Goal: Task Accomplishment & Management: Manage account settings

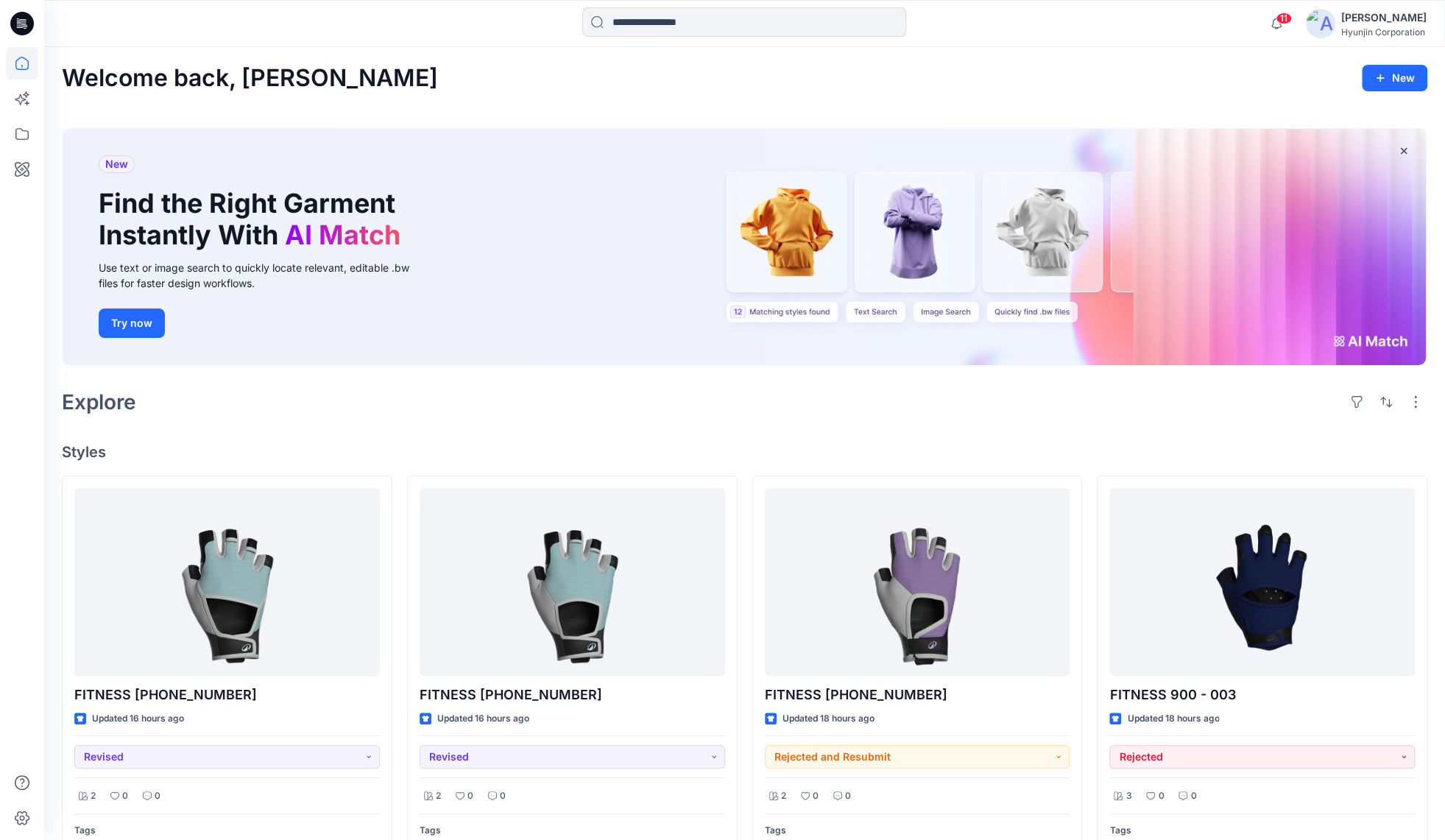
click at [1379, 43] on div "11 Notifications Your style FITNESS [PHONE_NUMBER] is ready 2 new Colorway 16 h…" at bounding box center [744, 23] width 1400 height 47
click at [1379, 38] on div "[PERSON_NAME] Corporation" at bounding box center [1383, 24] width 85 height 29
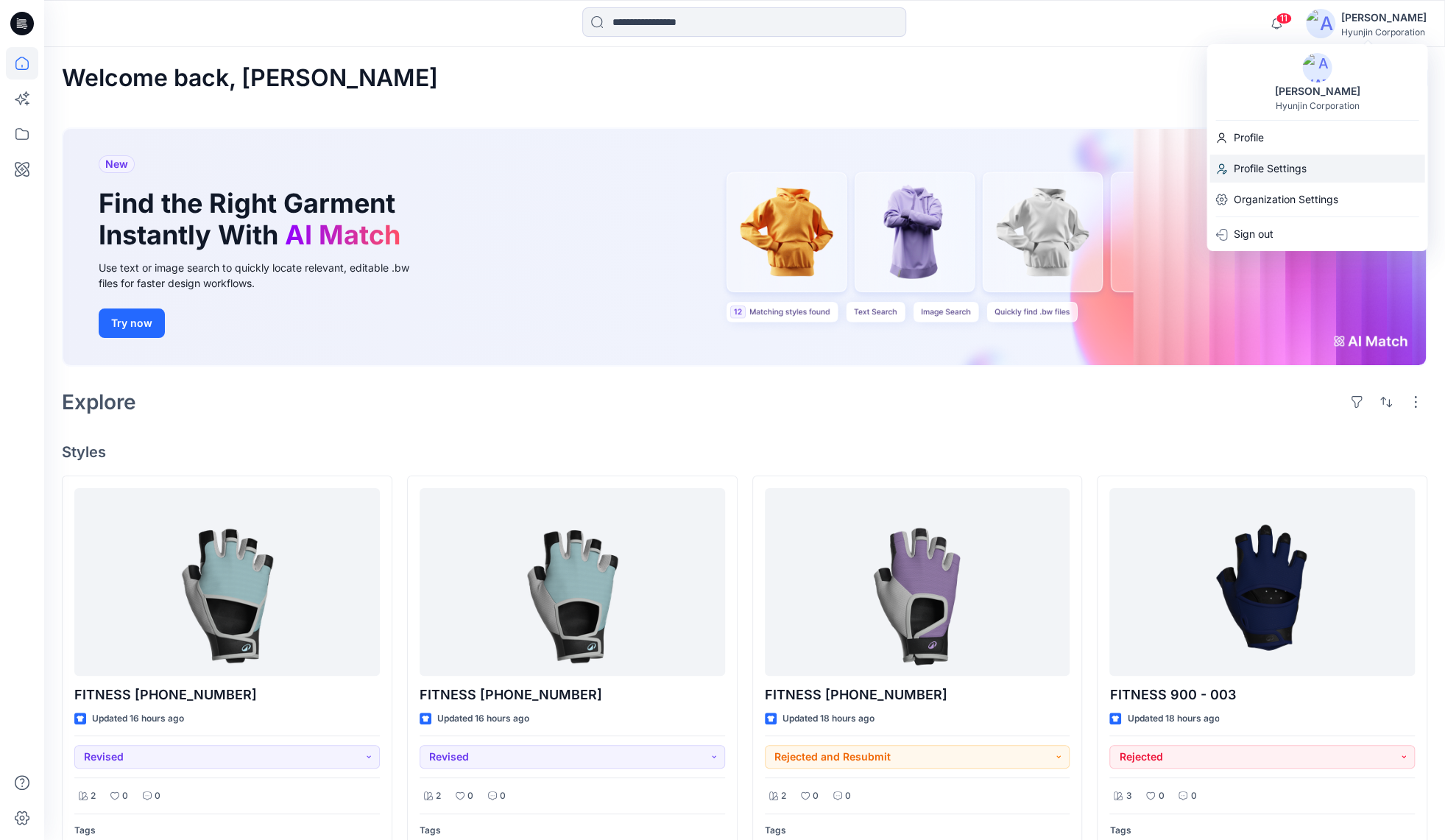
click at [1287, 157] on p "Profile Settings" at bounding box center [1269, 168] width 73 height 28
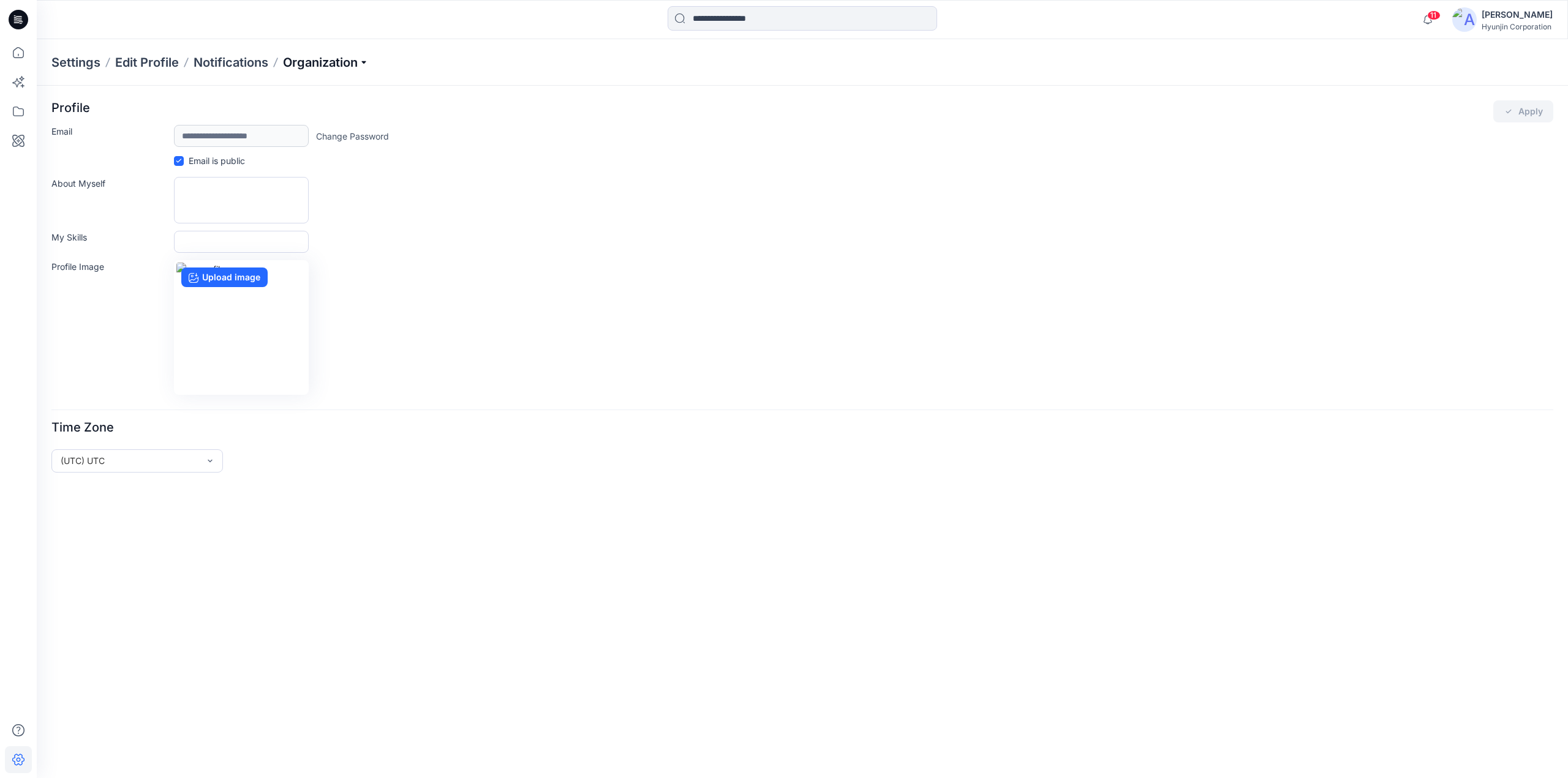
click at [333, 69] on p "Organization" at bounding box center [326, 62] width 86 height 18
click at [315, 92] on link "Invite/Edit Users" at bounding box center [327, 91] width 179 height 24
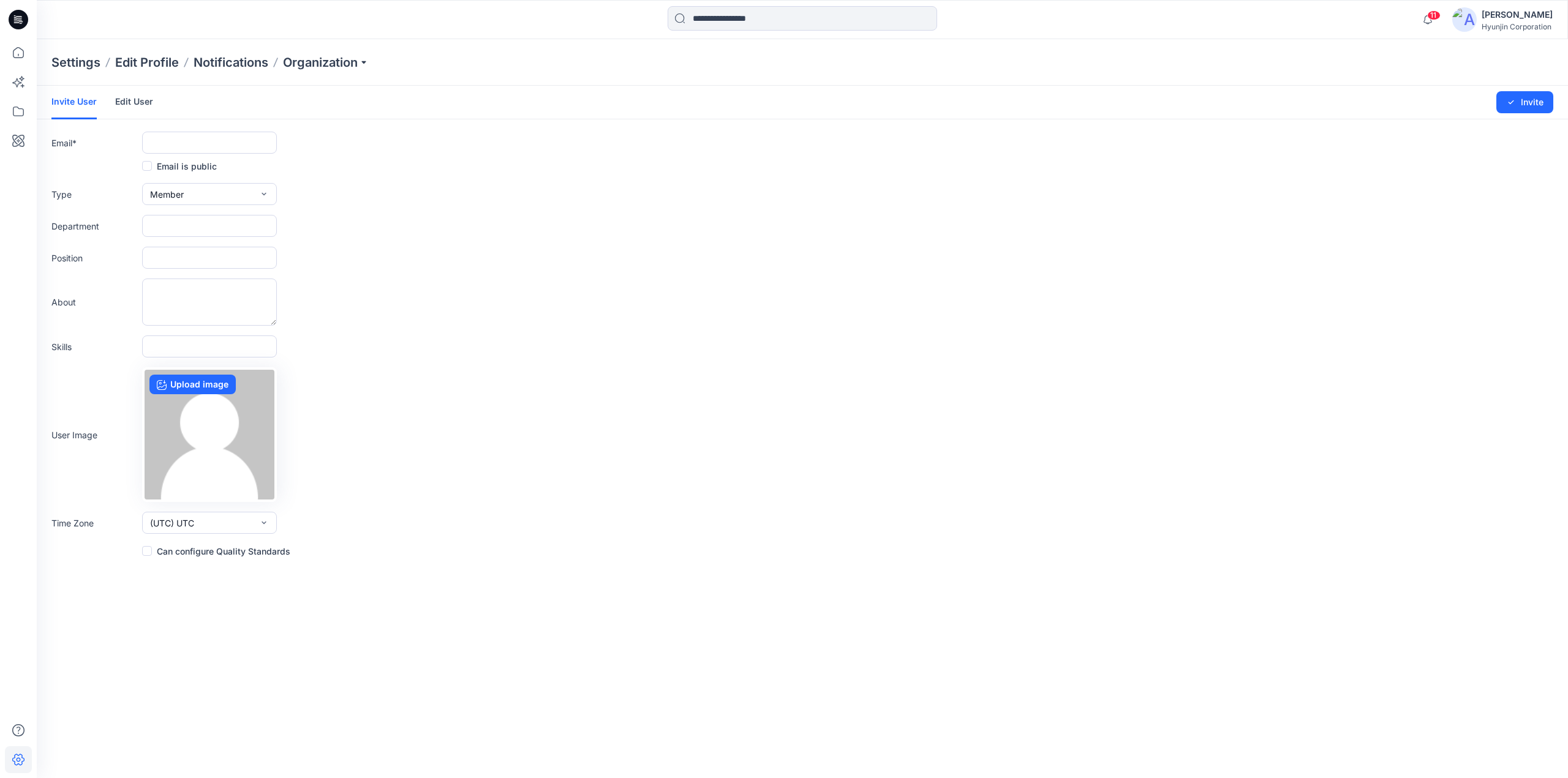
click at [139, 100] on link "Edit User" at bounding box center [134, 102] width 38 height 32
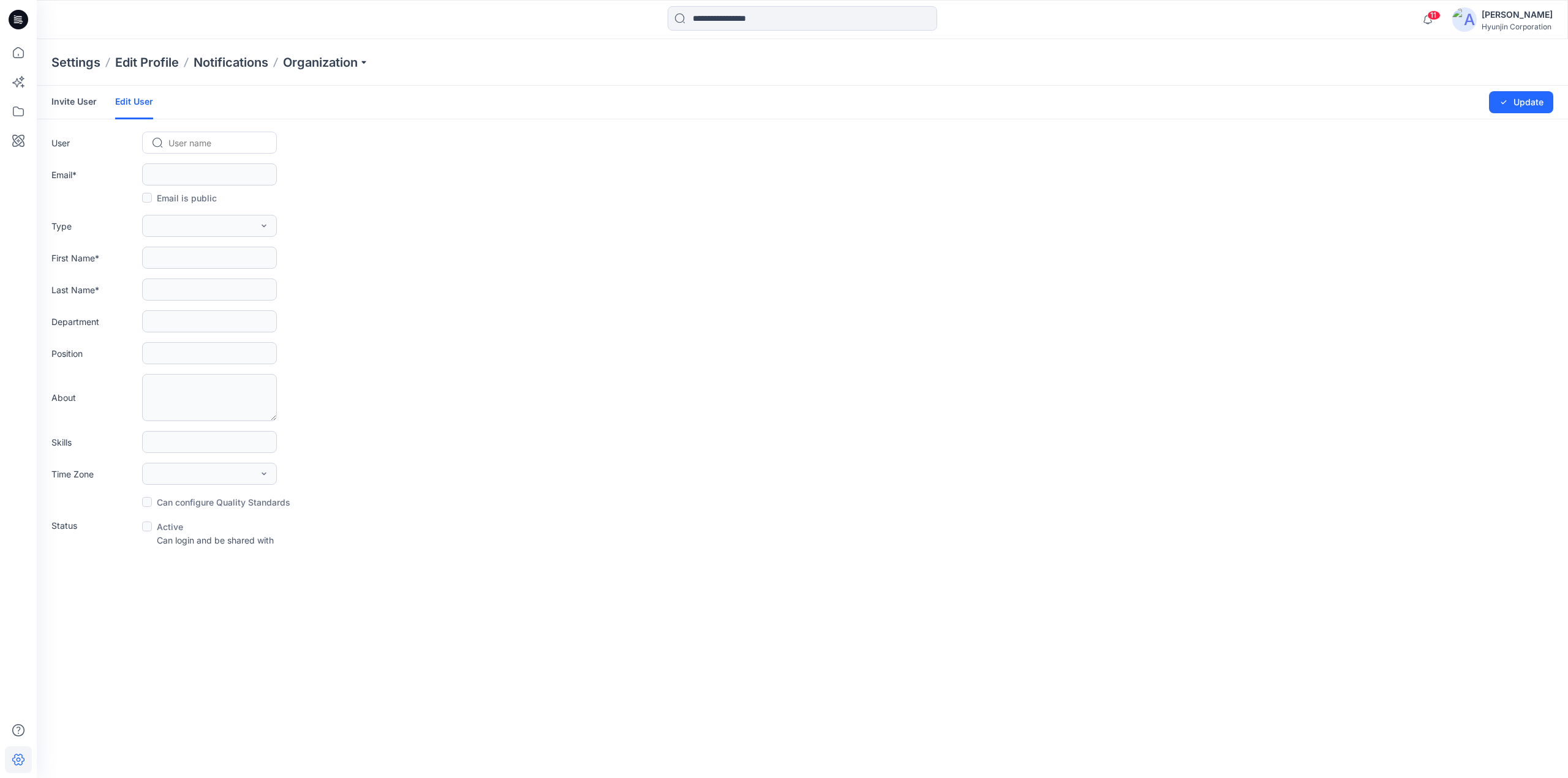
click at [196, 139] on div at bounding box center [216, 143] width 97 height 15
type input "*"
type input "***"
click at [183, 170] on span "[PERSON_NAME]" at bounding box center [206, 168] width 70 height 13
type input "**********"
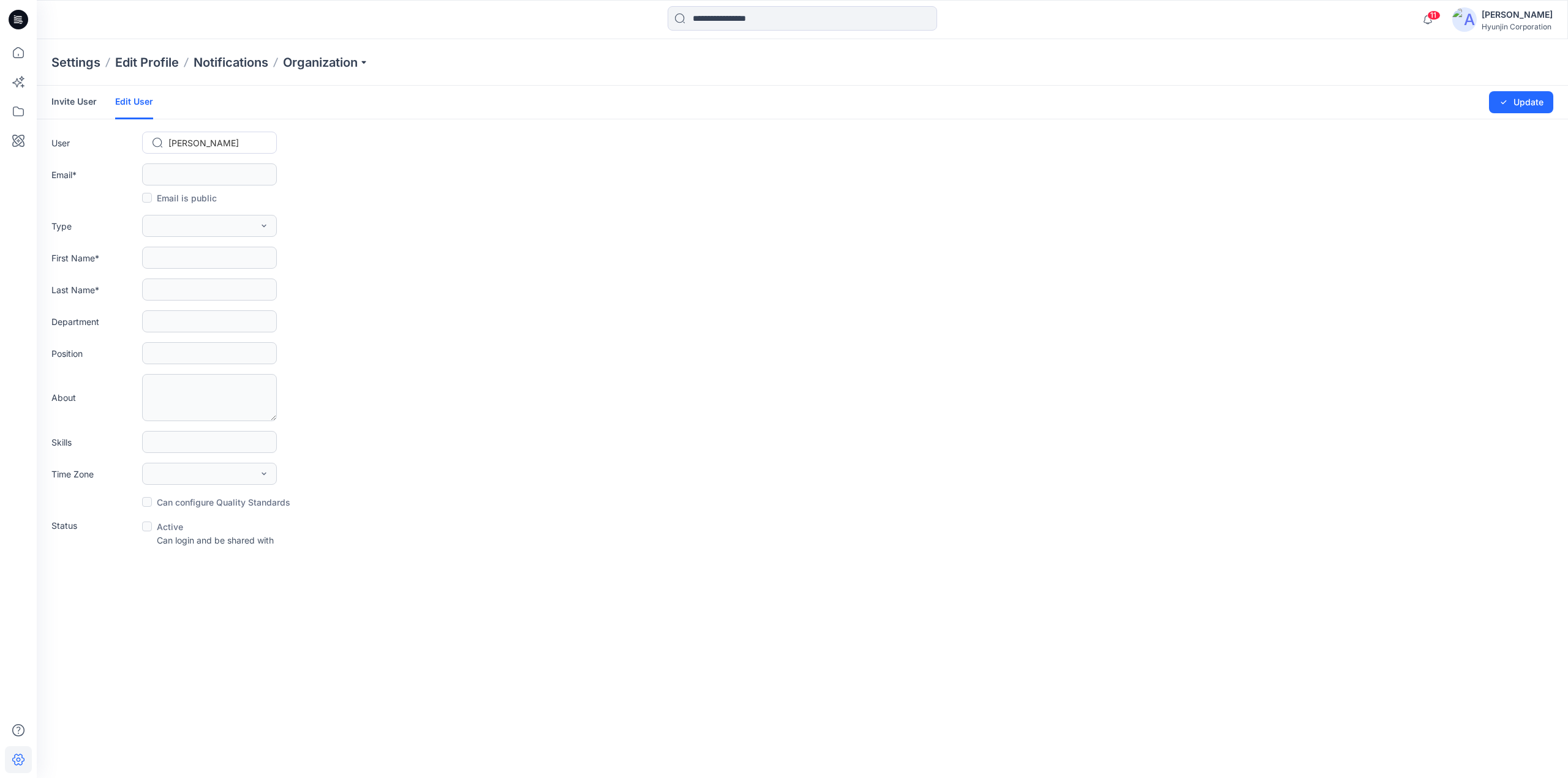
type input "*******"
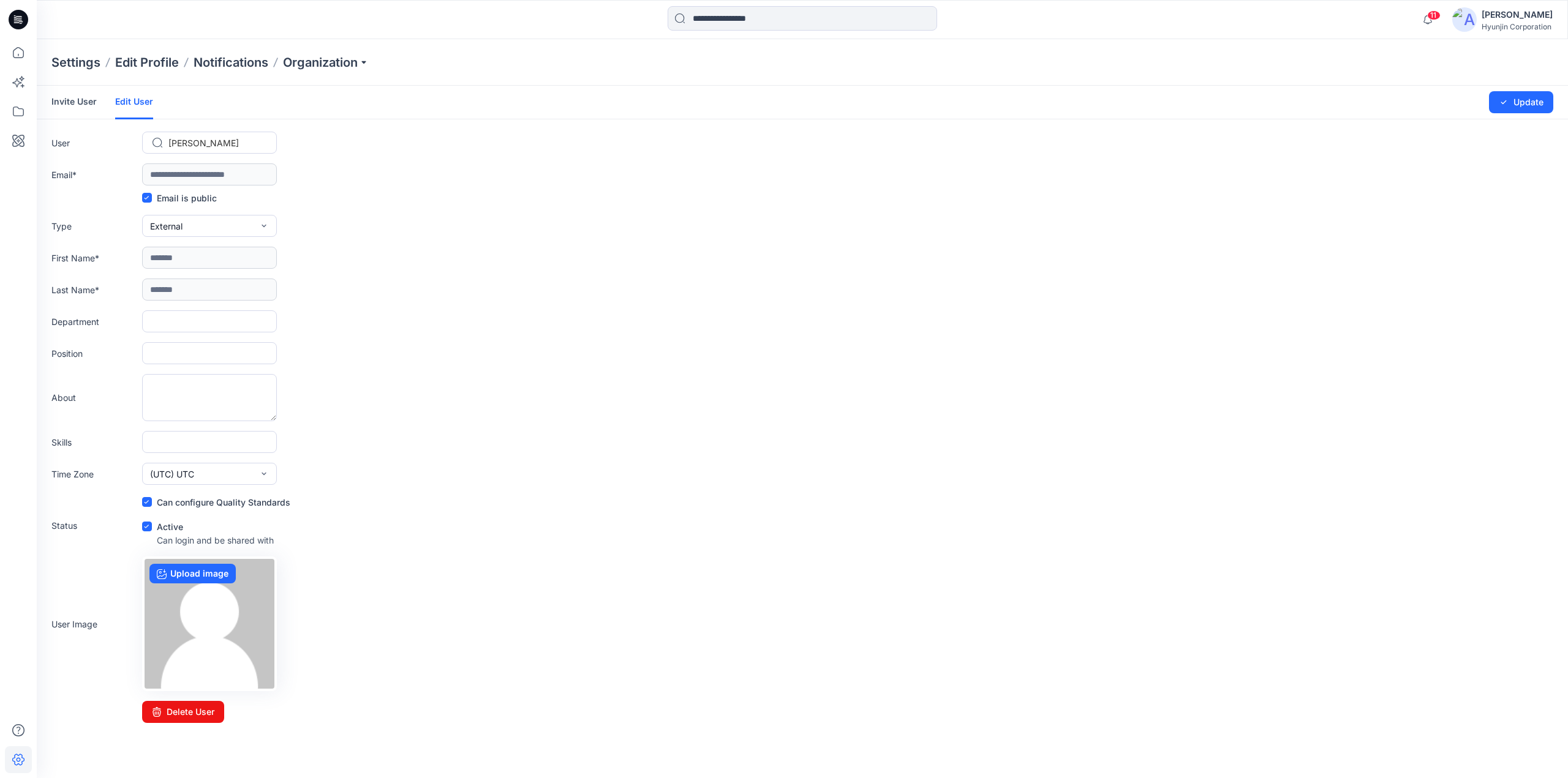
click at [1193, 275] on form "**********" at bounding box center [802, 404] width 1531 height 637
drag, startPoint x: 688, startPoint y: 467, endPoint x: 709, endPoint y: 407, distance: 63.6
click at [688, 467] on div "Time Zone (UTC) UTC (UTC-11) Pacific ([GEOGRAPHIC_DATA]) (UTC-11) Pacific ([GEO…" at bounding box center [803, 473] width 1502 height 22
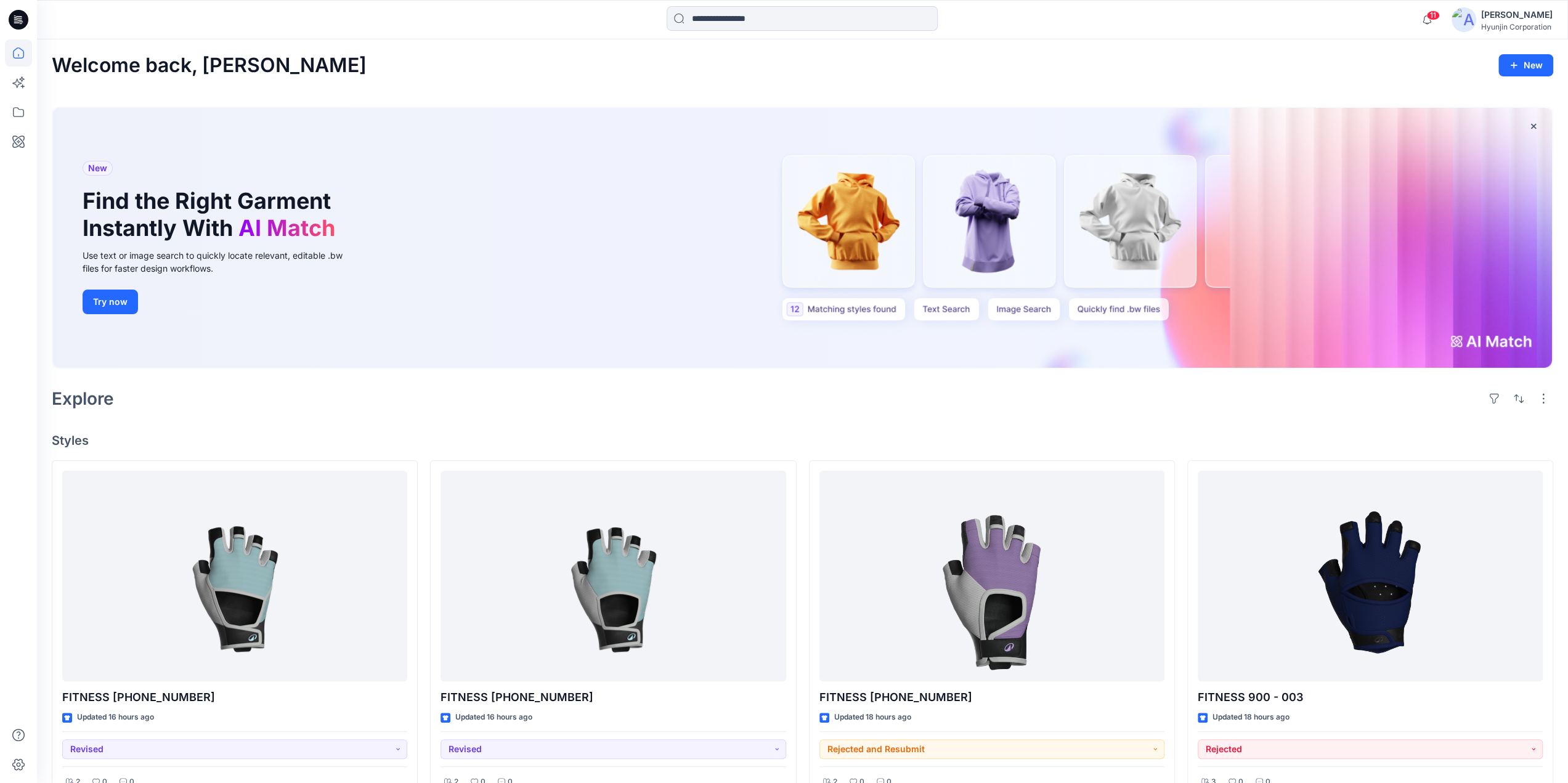
click at [1487, 22] on div "Hyunjin Corporation" at bounding box center [1516, 27] width 71 height 9
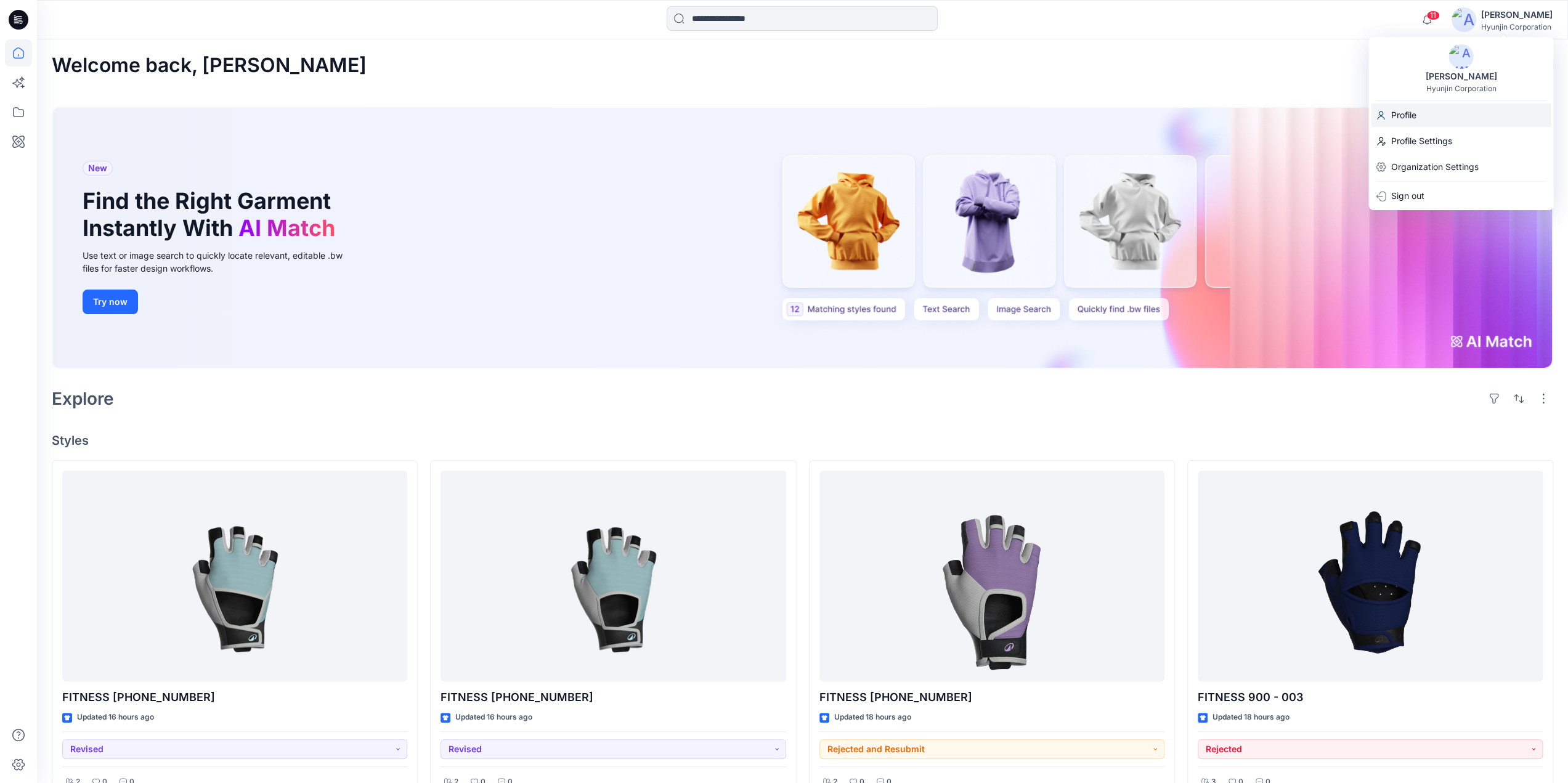
click at [1414, 122] on p "Profile" at bounding box center [1403, 115] width 25 height 24
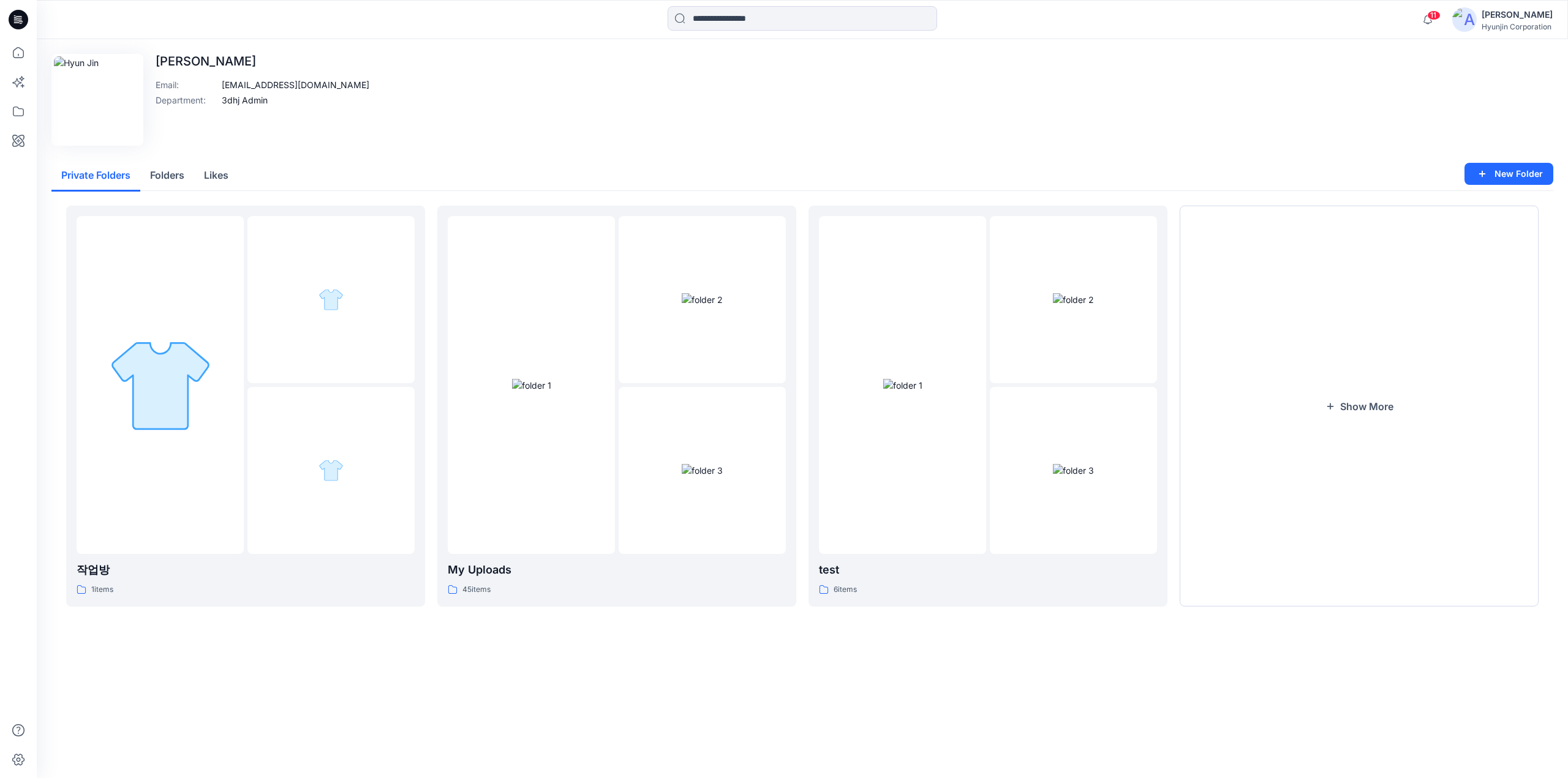
click at [1499, 27] on div "Hyunjin Corporation" at bounding box center [1516, 27] width 71 height 9
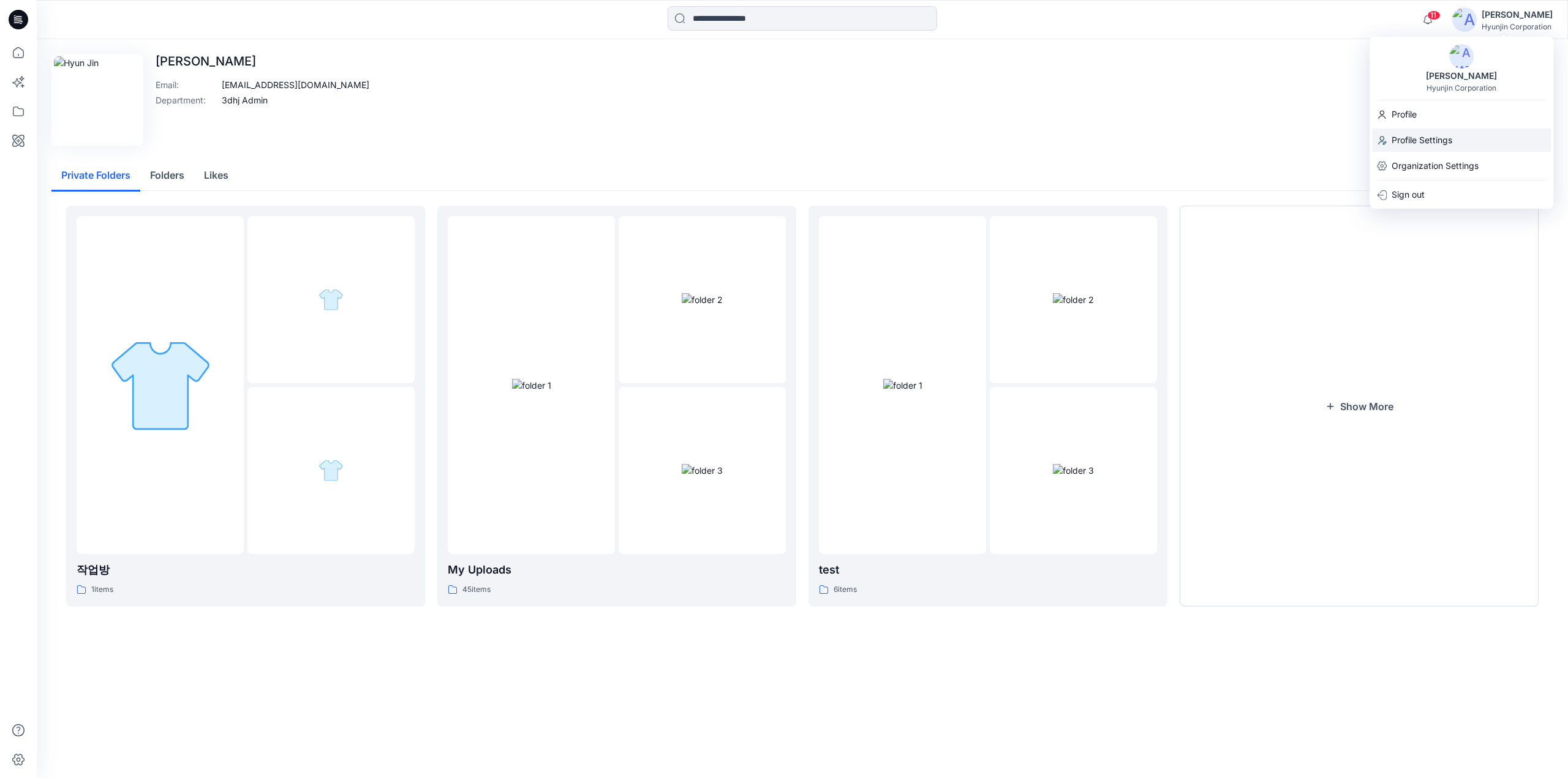
click at [1419, 142] on p "Profile Settings" at bounding box center [1422, 140] width 61 height 24
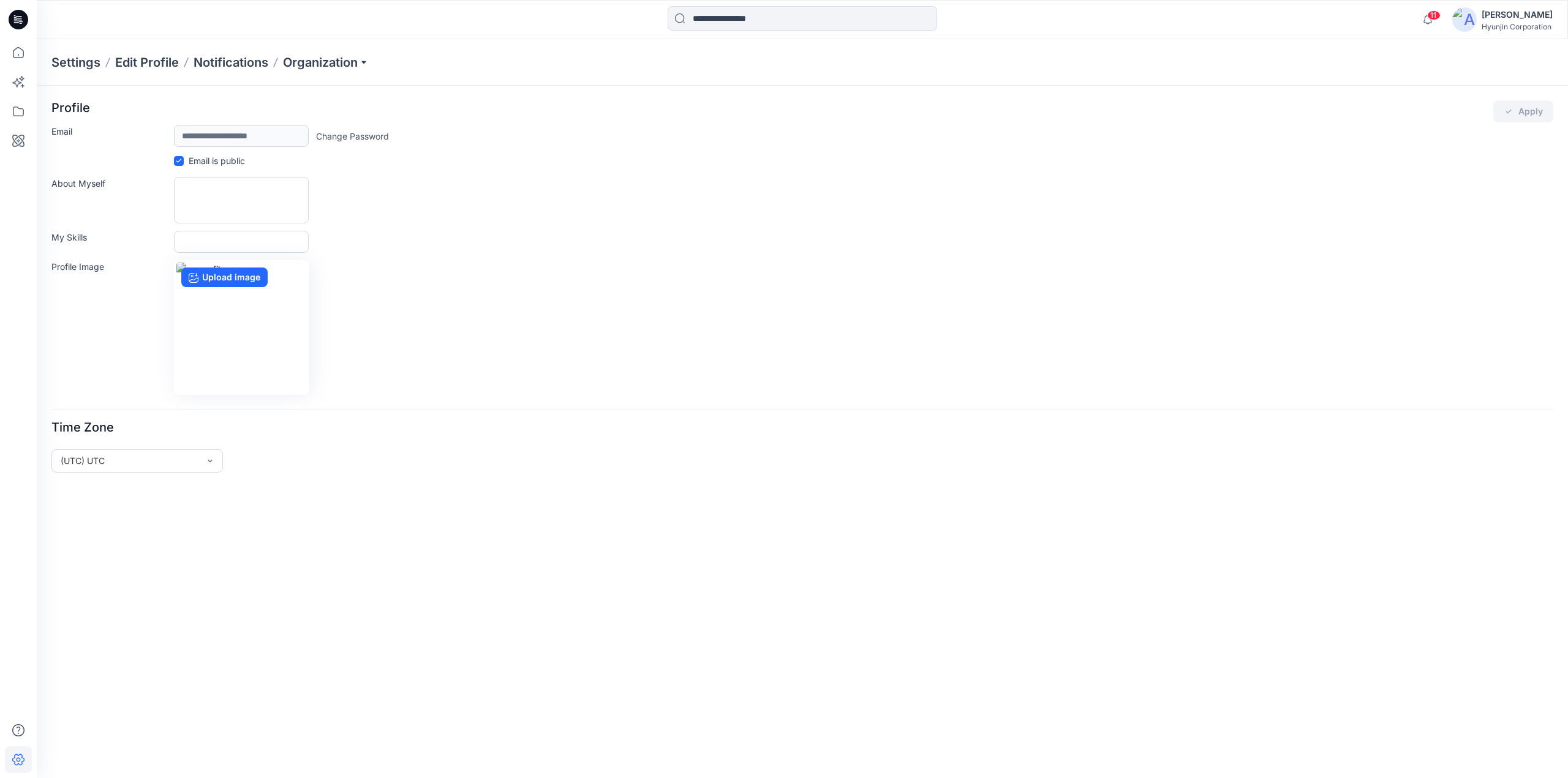
click at [318, 72] on div "Settings Edit Profile Notifications Organization" at bounding box center [802, 62] width 1531 height 46
click at [321, 65] on p "Organization" at bounding box center [326, 62] width 86 height 18
click at [308, 95] on link "Invite/Edit Users" at bounding box center [327, 91] width 179 height 24
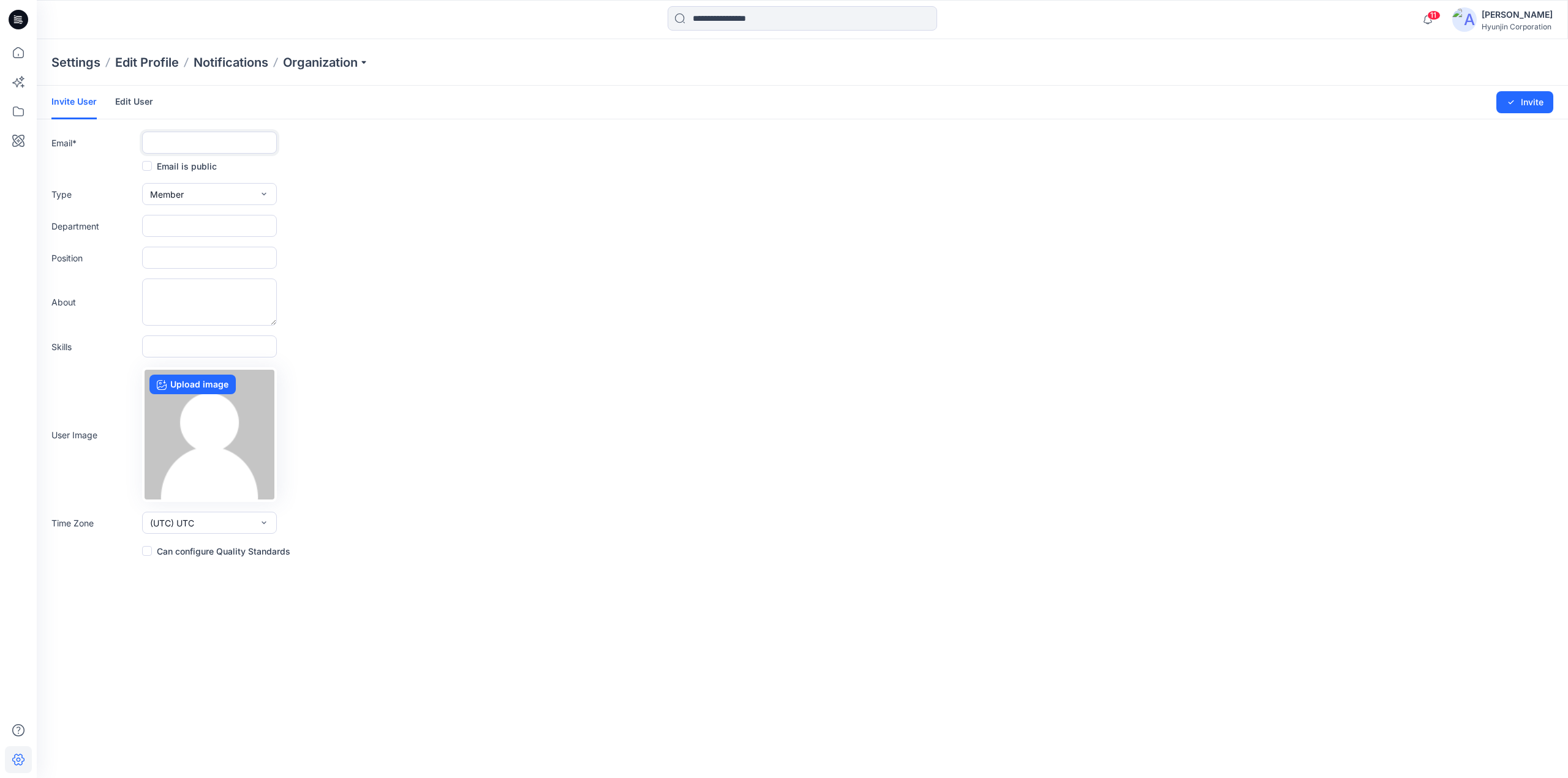
click at [159, 136] on input "text" at bounding box center [209, 142] width 135 height 22
paste input "**********"
type input "**********"
click at [150, 166] on span at bounding box center [147, 166] width 10 height 10
click at [186, 190] on button "Member" at bounding box center [209, 193] width 135 height 22
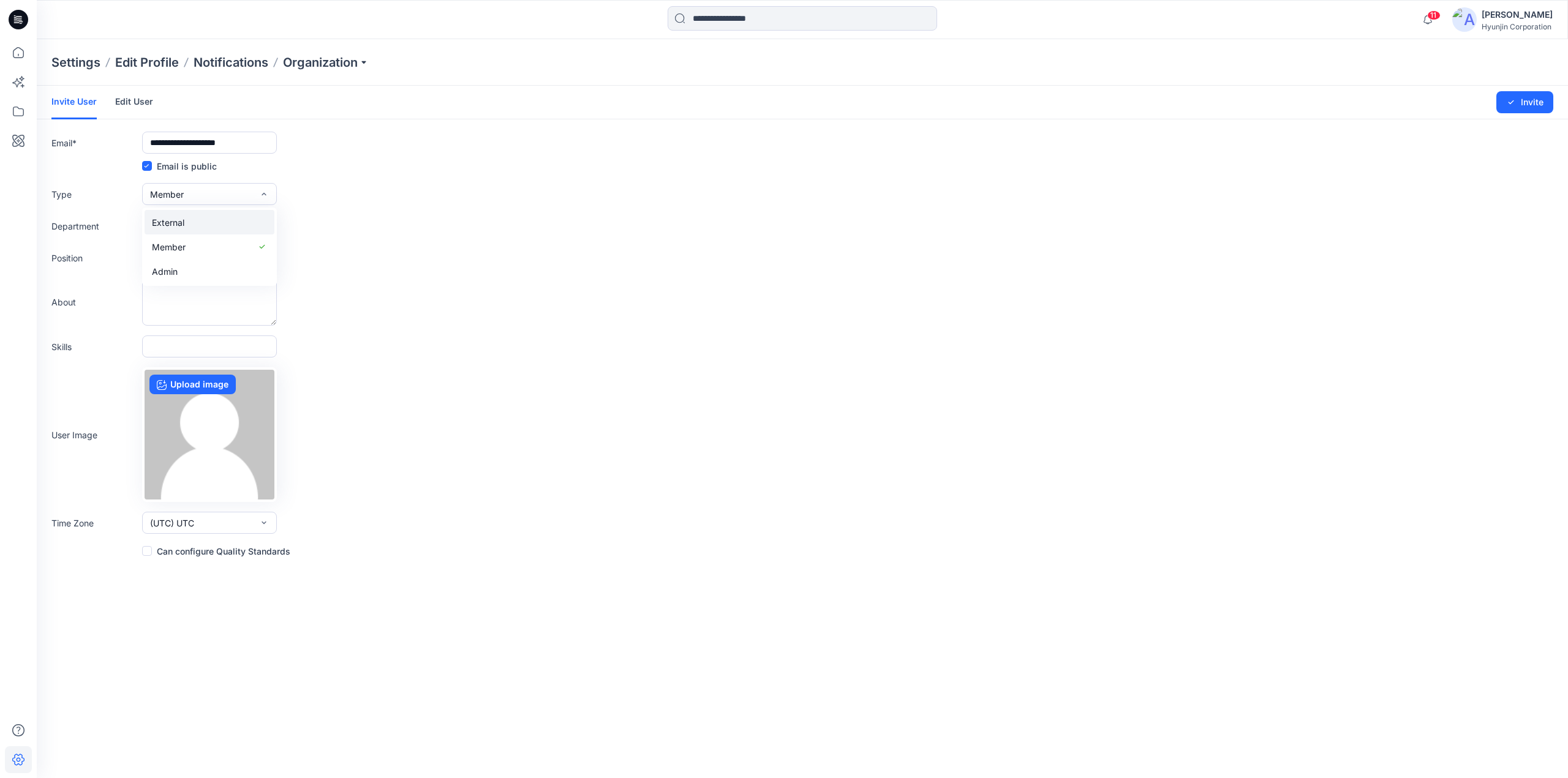
click at [193, 226] on button "External" at bounding box center [209, 222] width 129 height 24
click at [427, 241] on form "**********" at bounding box center [802, 322] width 1531 height 473
click at [145, 551] on span at bounding box center [147, 550] width 10 height 10
click at [1515, 102] on icon "submit" at bounding box center [1511, 102] width 10 height 10
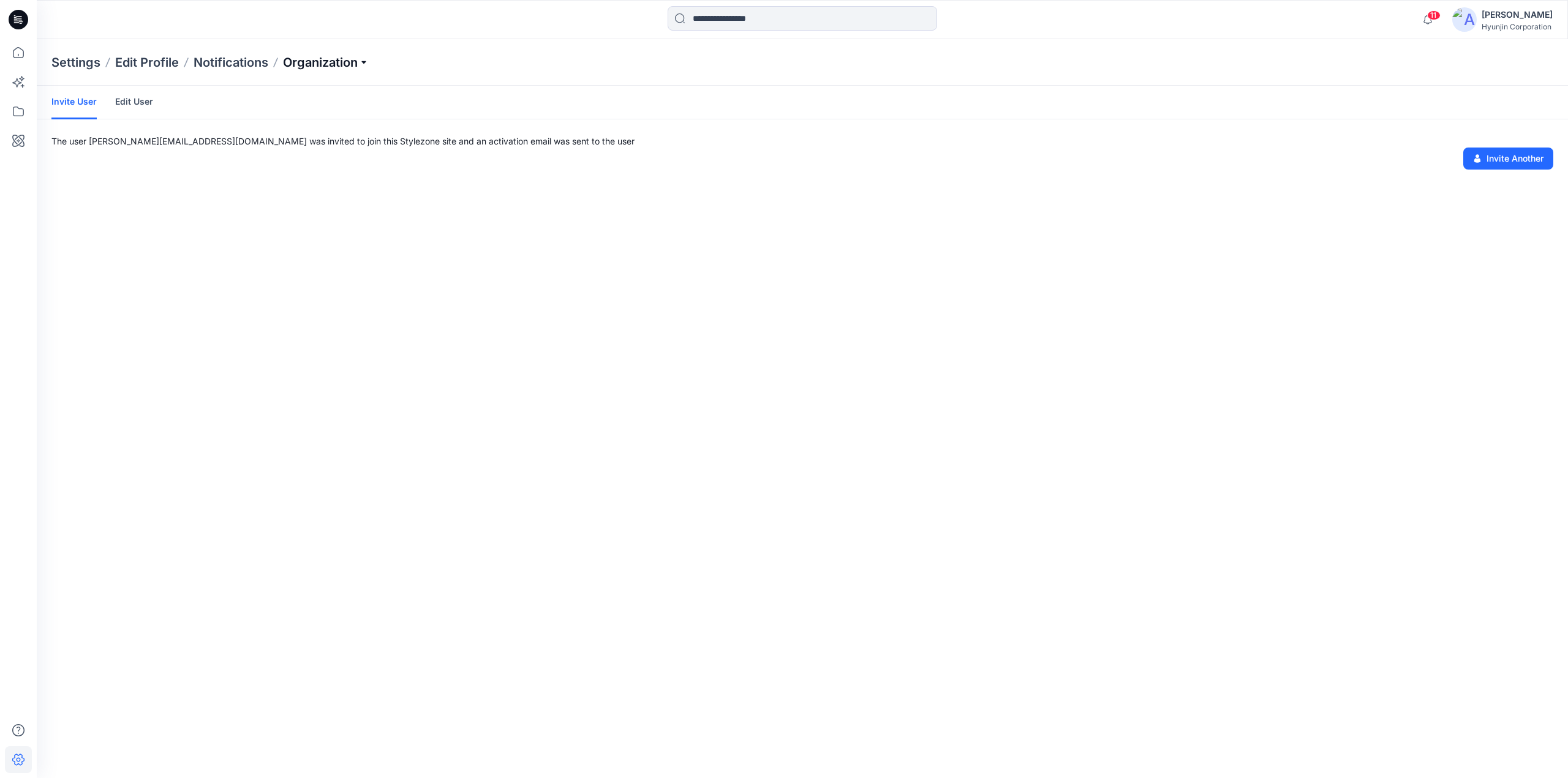
click at [348, 62] on p "Organization" at bounding box center [326, 62] width 86 height 18
click at [324, 94] on link "Invite/Edit Users" at bounding box center [327, 91] width 179 height 24
click at [305, 58] on p "Organization" at bounding box center [326, 62] width 86 height 18
click at [308, 93] on link "Invite/Edit Users" at bounding box center [327, 91] width 179 height 24
click at [11, 14] on icon at bounding box center [18, 20] width 20 height 20
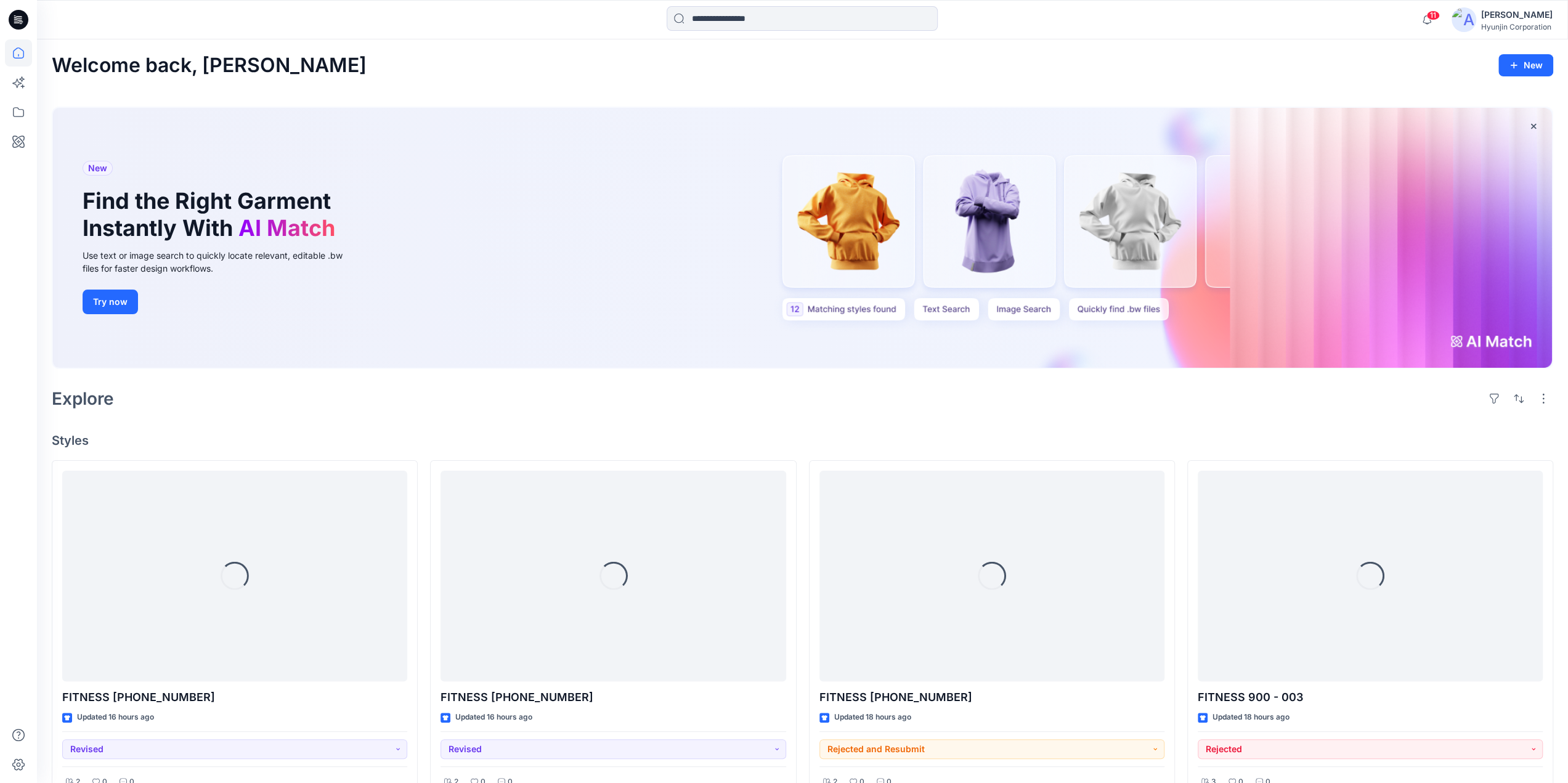
click at [1503, 25] on div "Hyunjin Corporation" at bounding box center [1516, 27] width 71 height 9
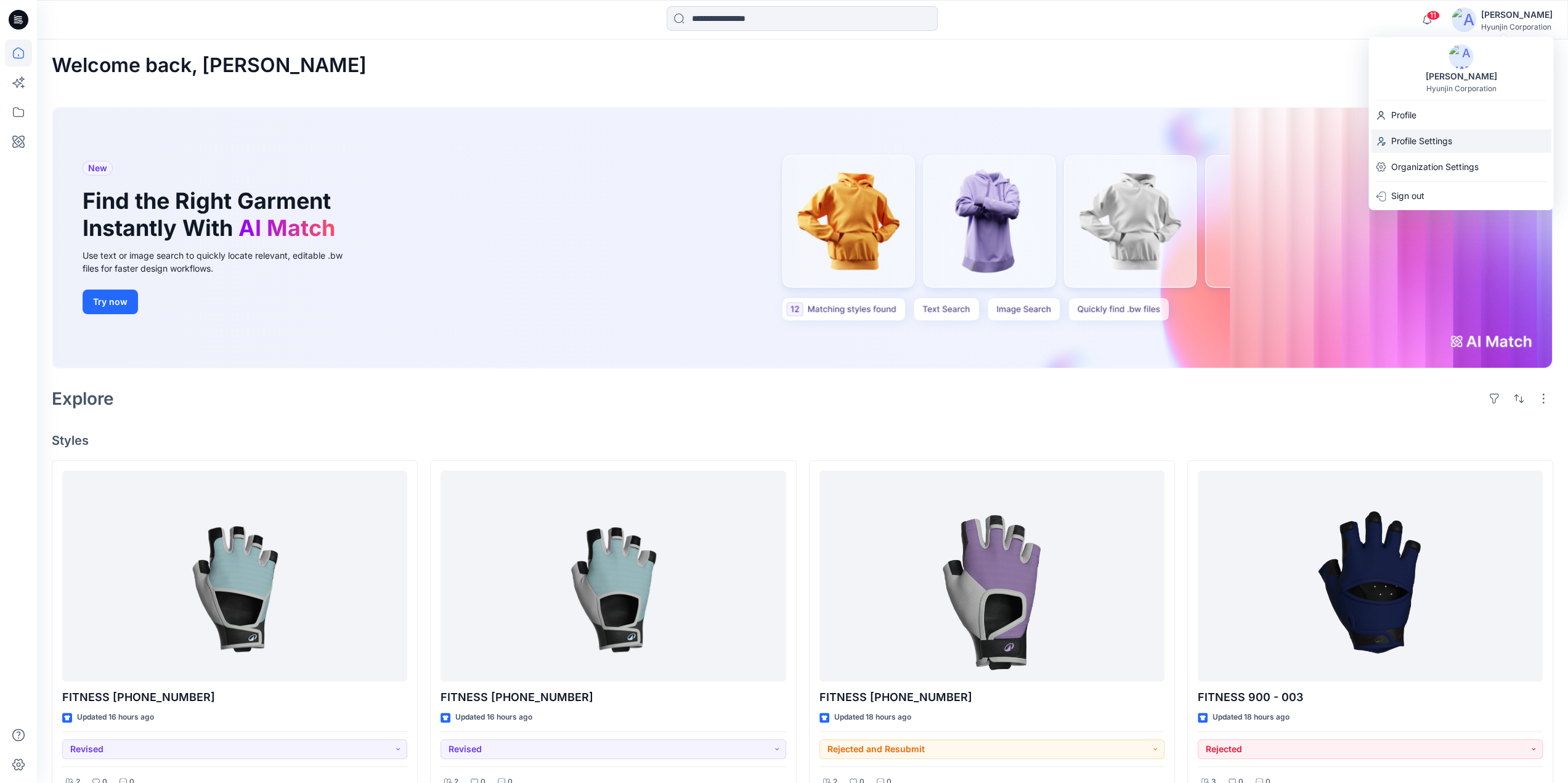
click at [1420, 136] on p "Profile Settings" at bounding box center [1421, 141] width 61 height 24
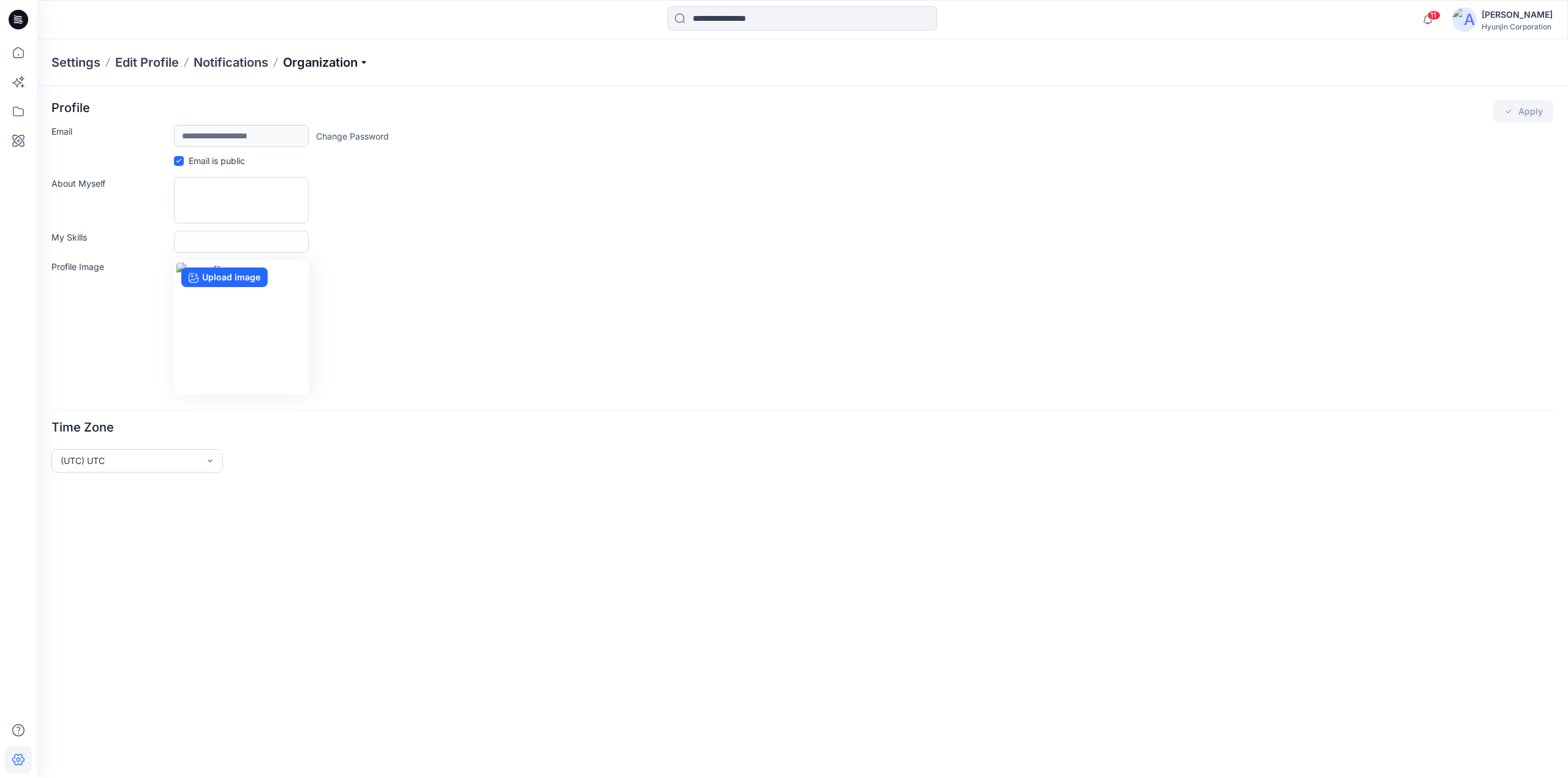
click at [303, 64] on p "Organization" at bounding box center [326, 62] width 86 height 18
click at [302, 92] on link "Invite/Edit Users" at bounding box center [327, 91] width 179 height 24
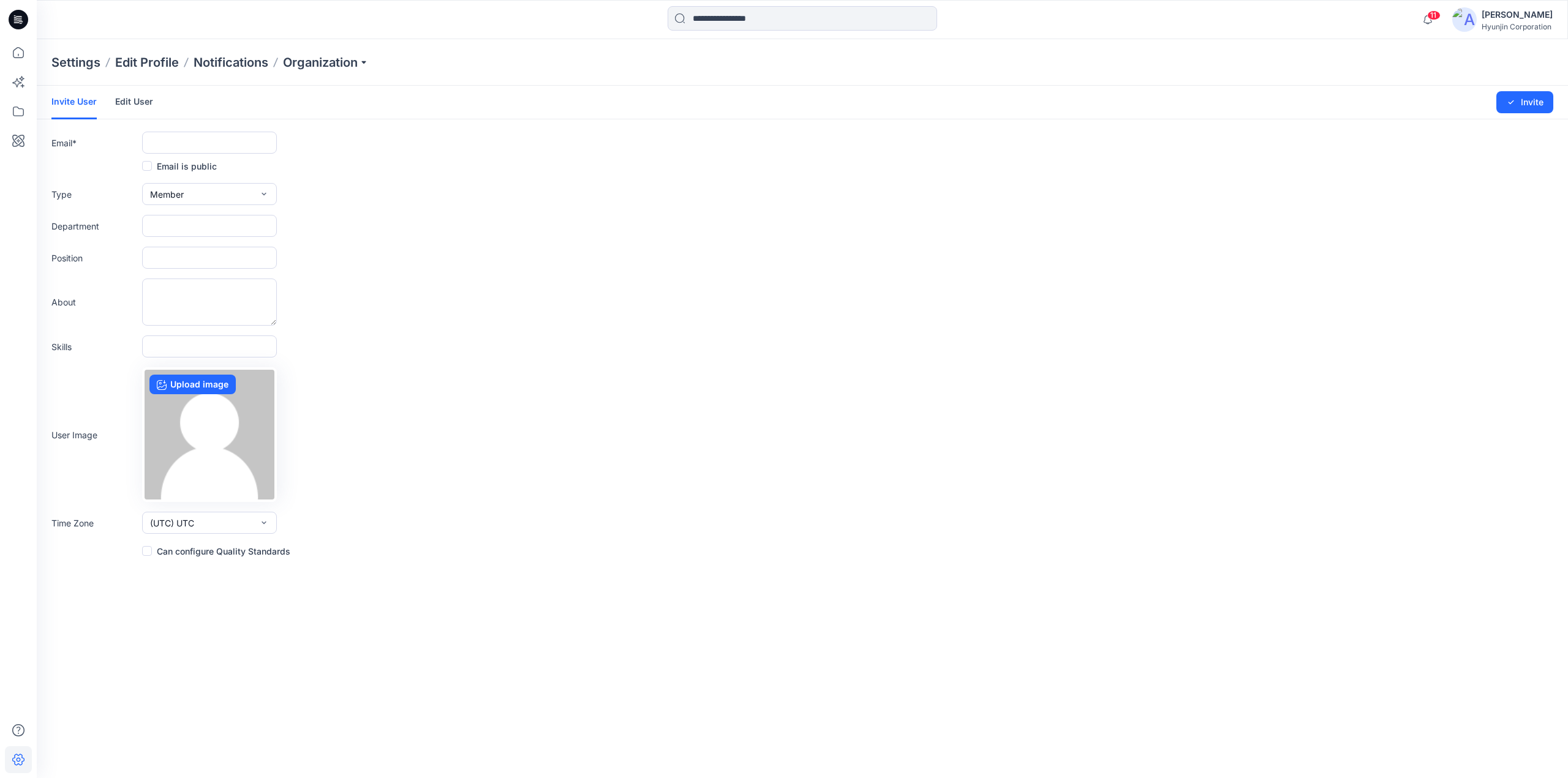
click at [144, 106] on link "Edit User" at bounding box center [134, 102] width 38 height 32
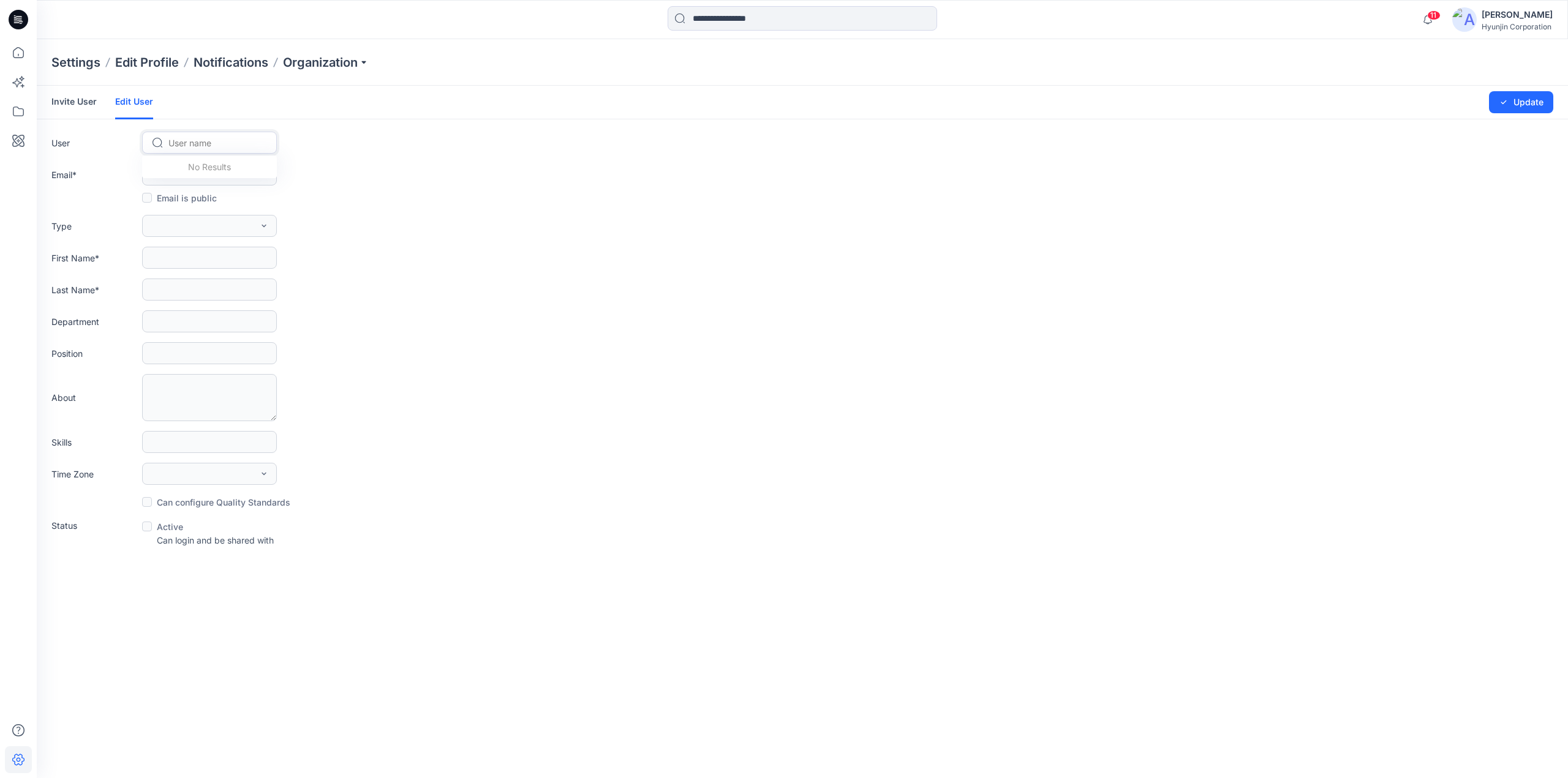
click at [208, 137] on div at bounding box center [216, 143] width 97 height 15
paste input "**********"
type input "**********"
click at [73, 102] on link "Invite User" at bounding box center [75, 102] width 46 height 32
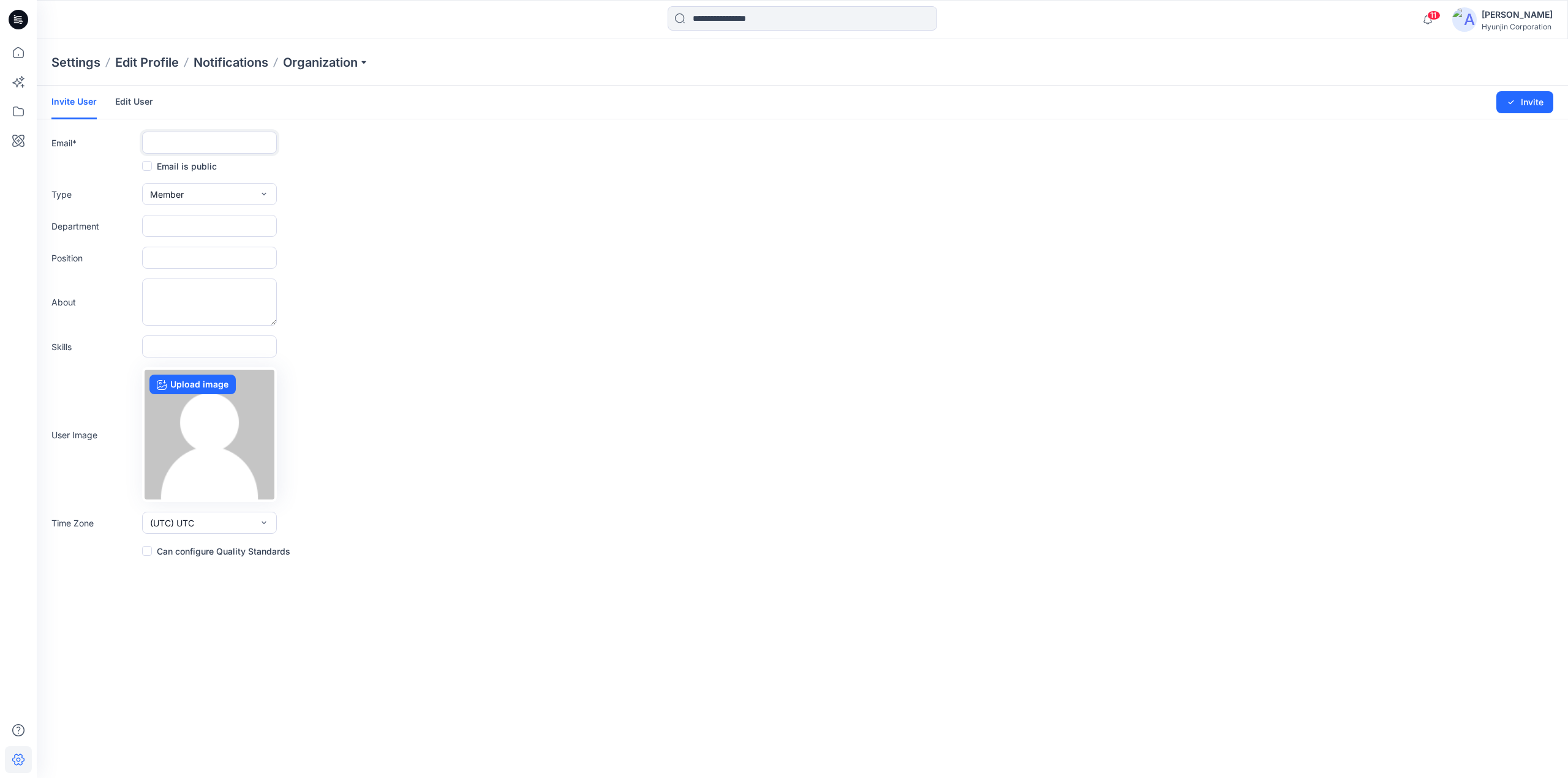
click at [181, 145] on input "text" at bounding box center [209, 142] width 135 height 22
paste input "**********"
type input "**********"
click at [181, 195] on span "Member" at bounding box center [167, 194] width 34 height 13
click at [202, 228] on button "External" at bounding box center [209, 222] width 129 height 24
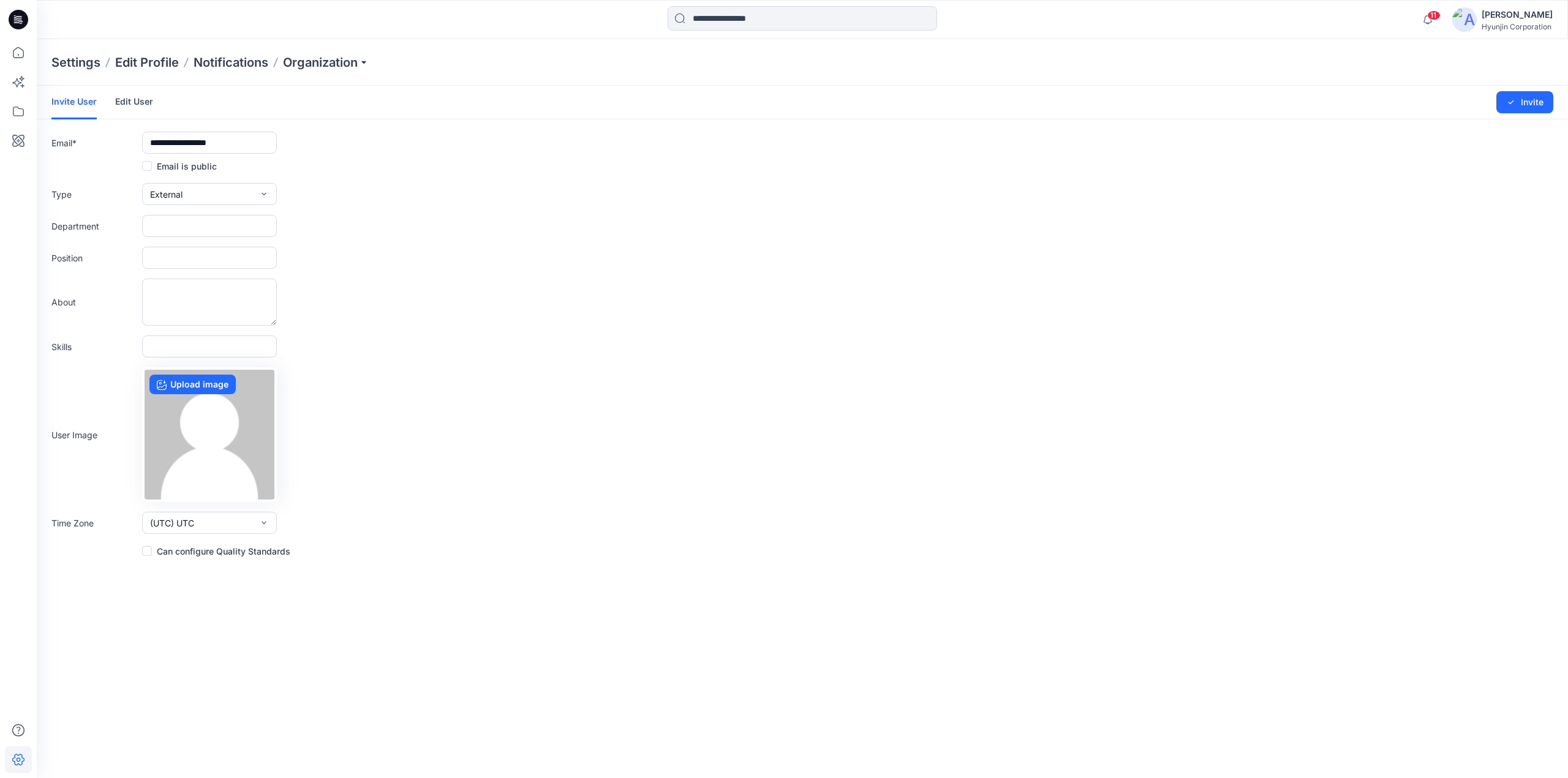
click at [147, 550] on span at bounding box center [147, 550] width 10 height 10
click at [677, 524] on div "Time Zone (UTC) UTC (UTC-11) Pacific ([GEOGRAPHIC_DATA]) (UTC-11) Pacific ([GEO…" at bounding box center [803, 522] width 1502 height 22
click at [1503, 106] on button "Invite" at bounding box center [1525, 102] width 57 height 22
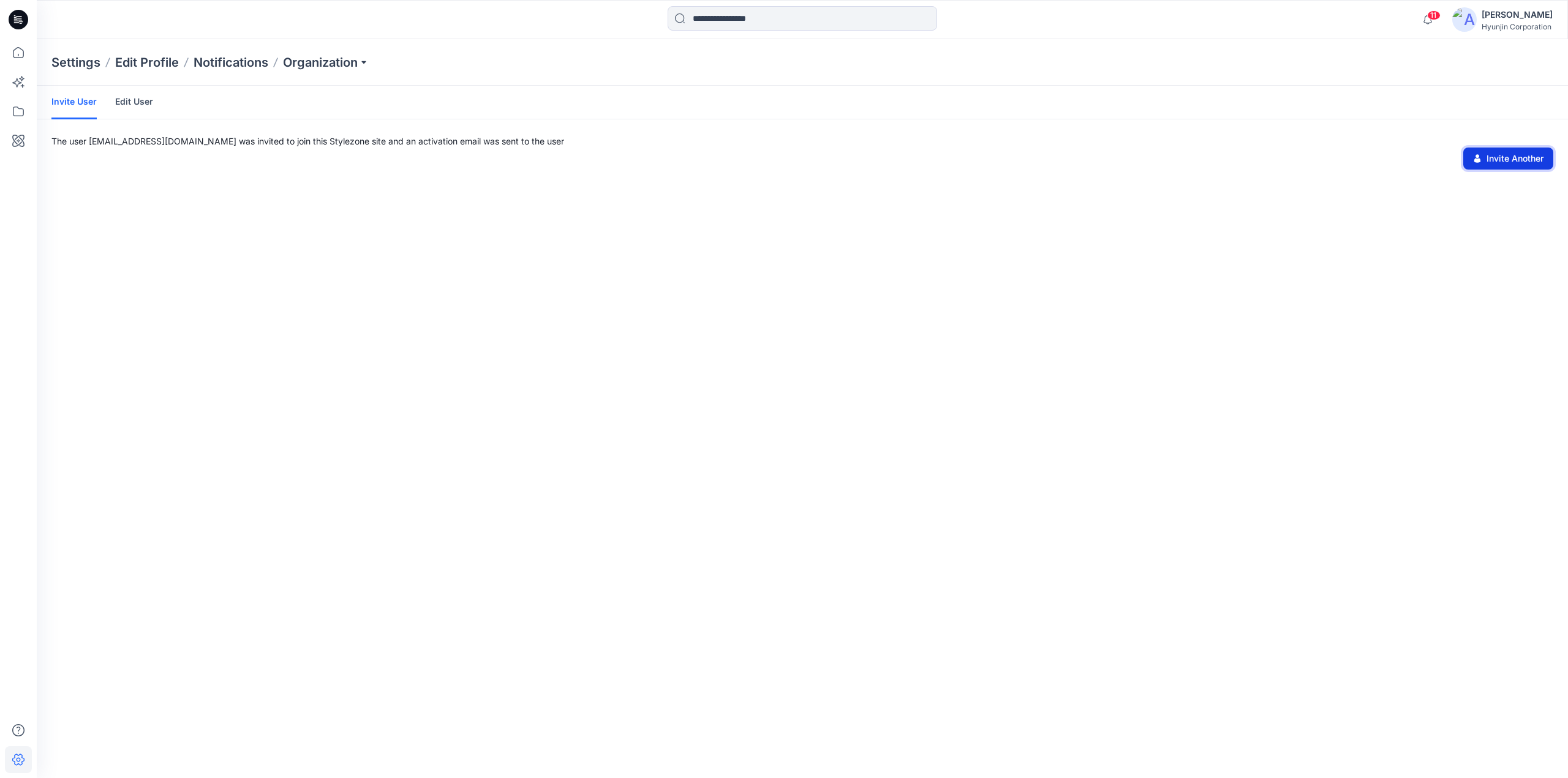
click at [1509, 164] on button "Invite Another" at bounding box center [1508, 158] width 90 height 22
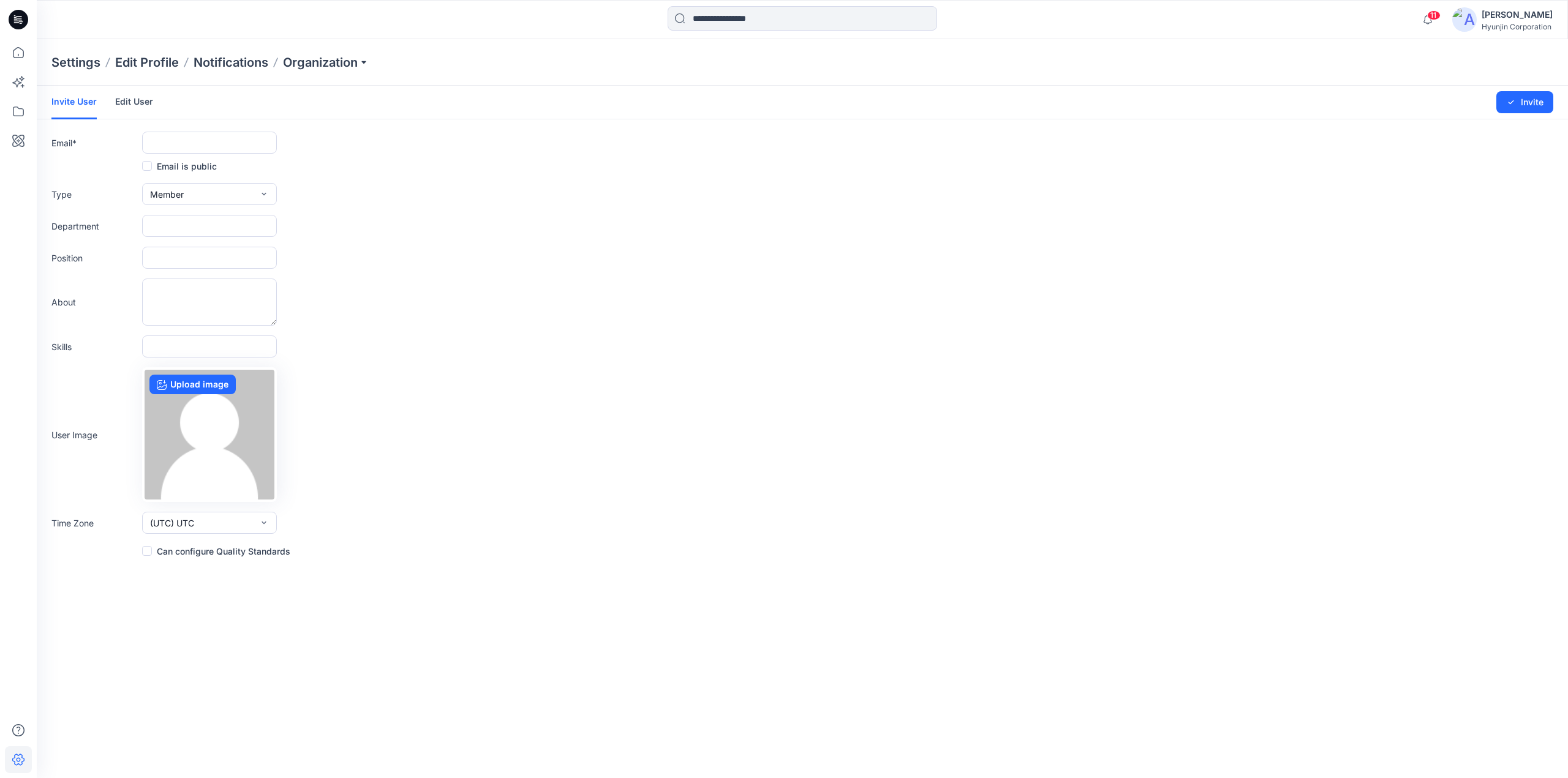
click at [14, 24] on icon at bounding box center [18, 20] width 20 height 20
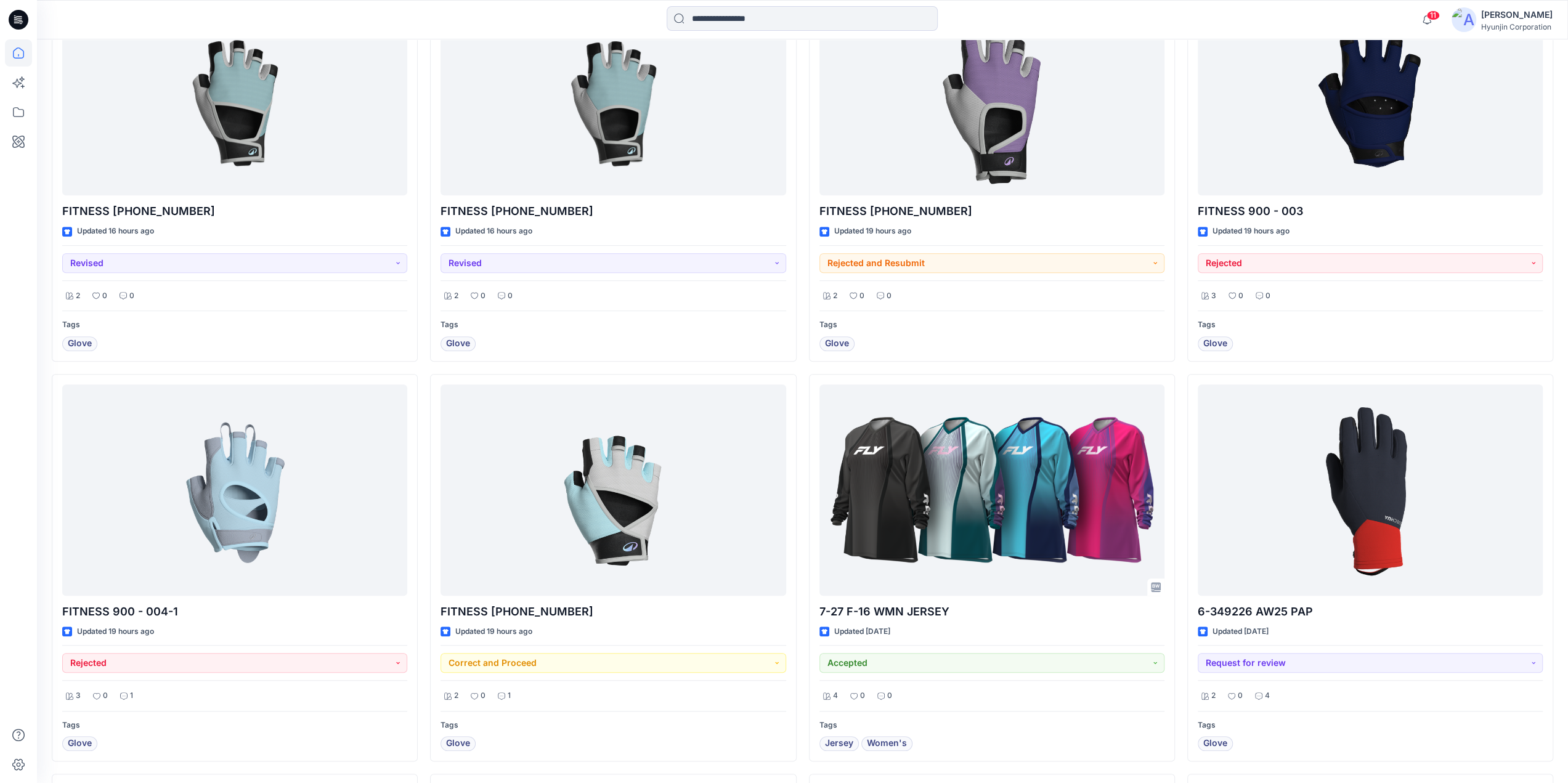
scroll to position [493, 0]
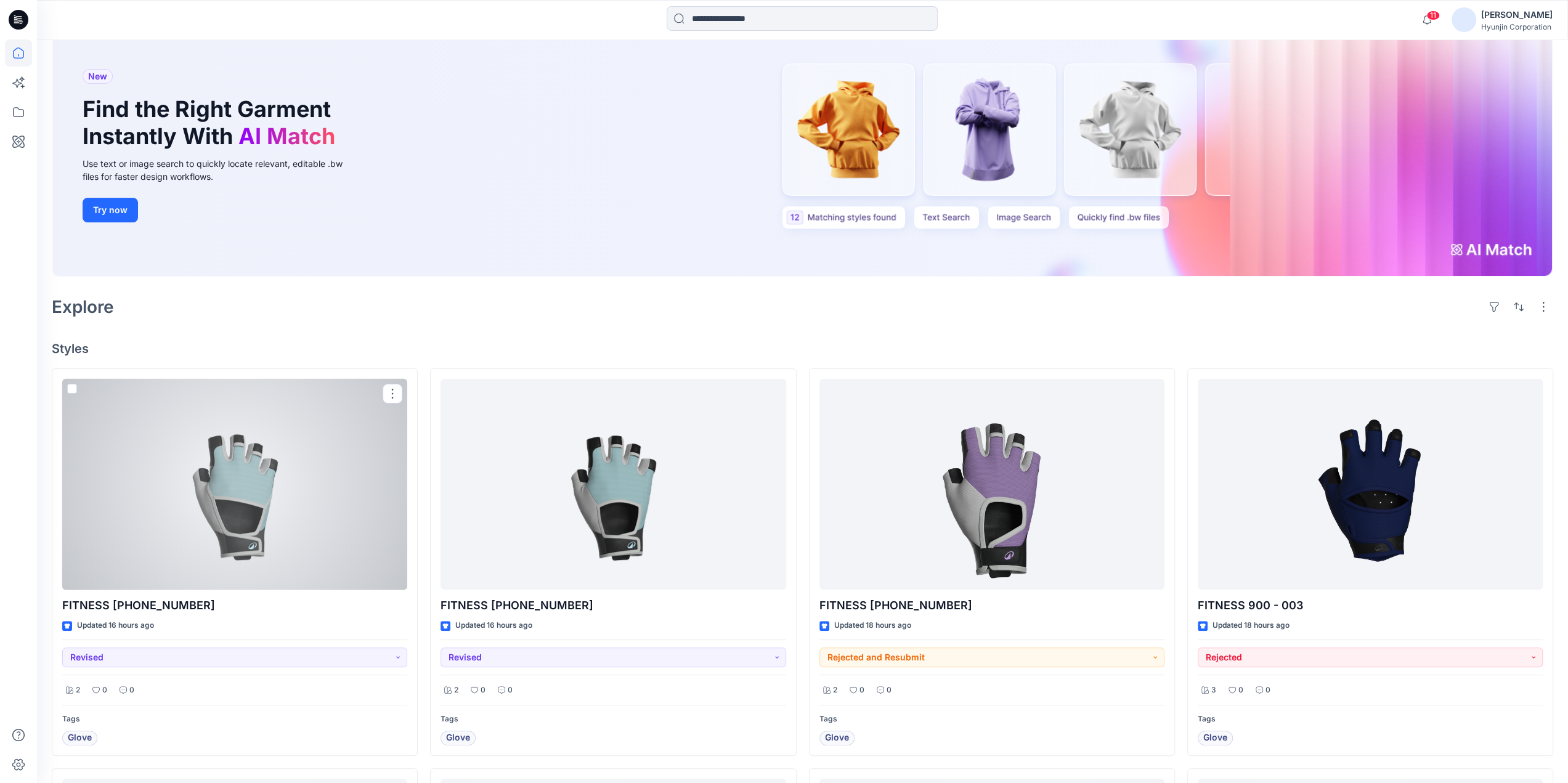
scroll to position [123, 0]
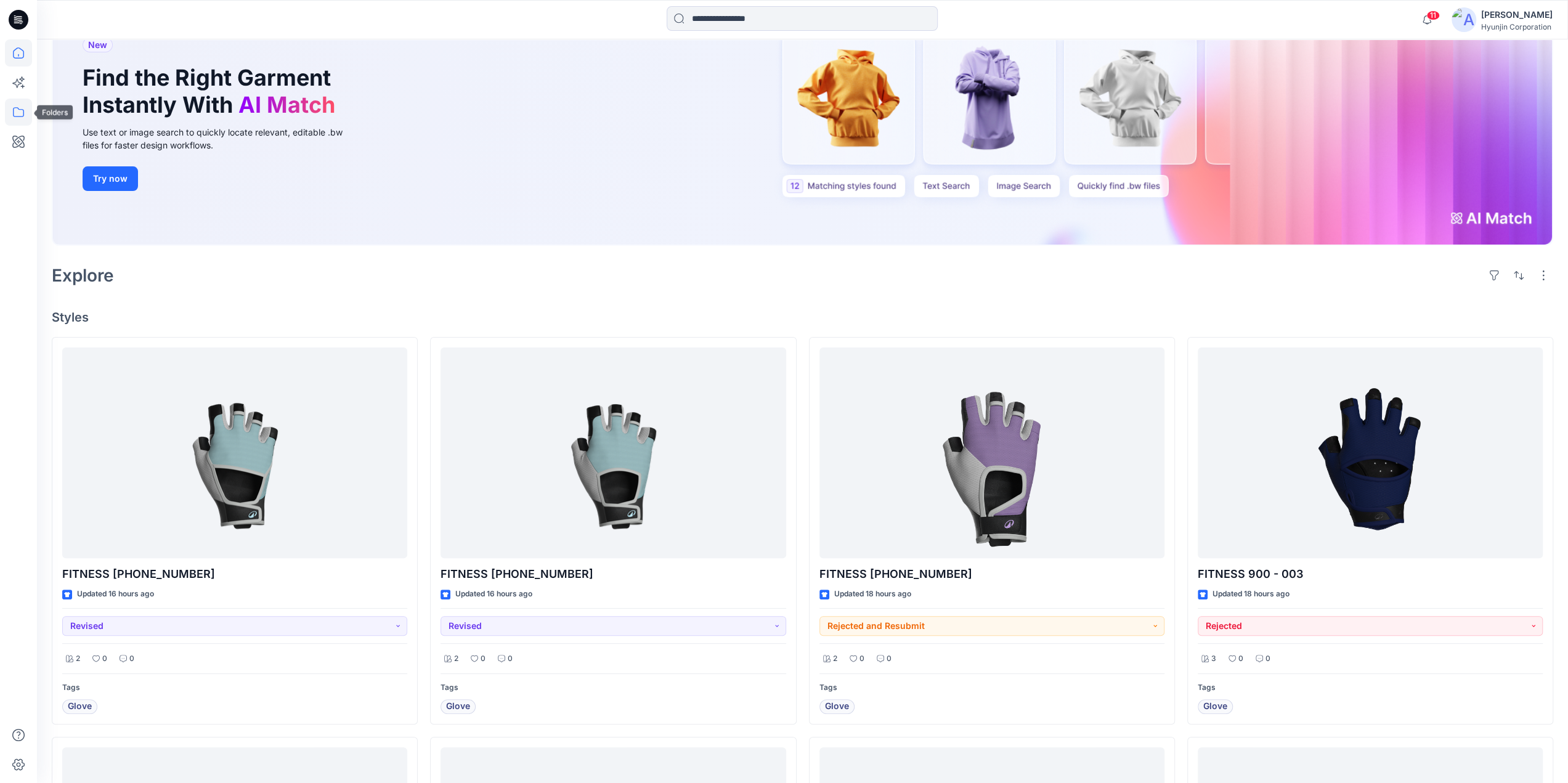
click at [23, 115] on icon at bounding box center [18, 112] width 27 height 27
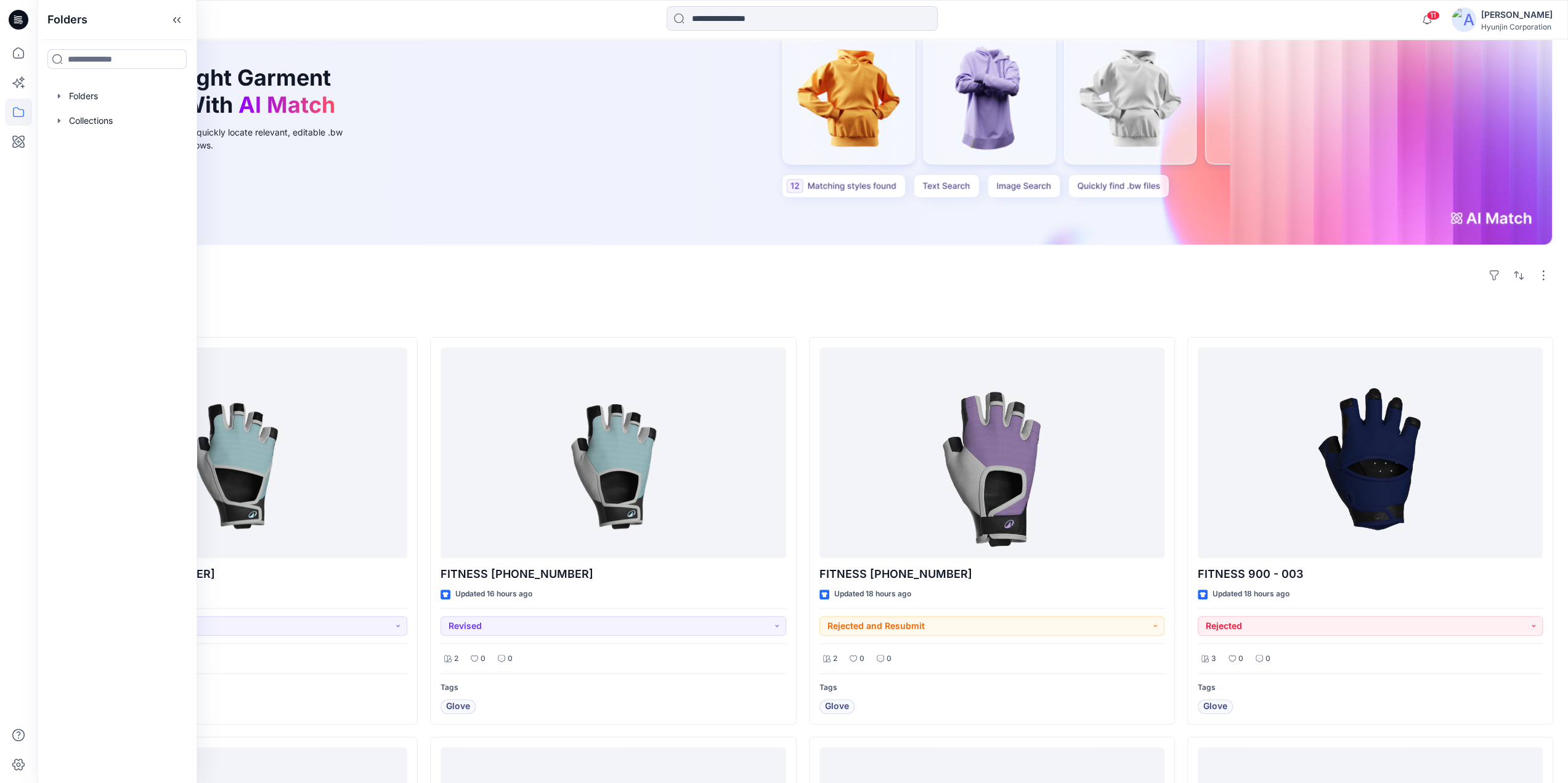
click at [82, 104] on div at bounding box center [116, 96] width 140 height 25
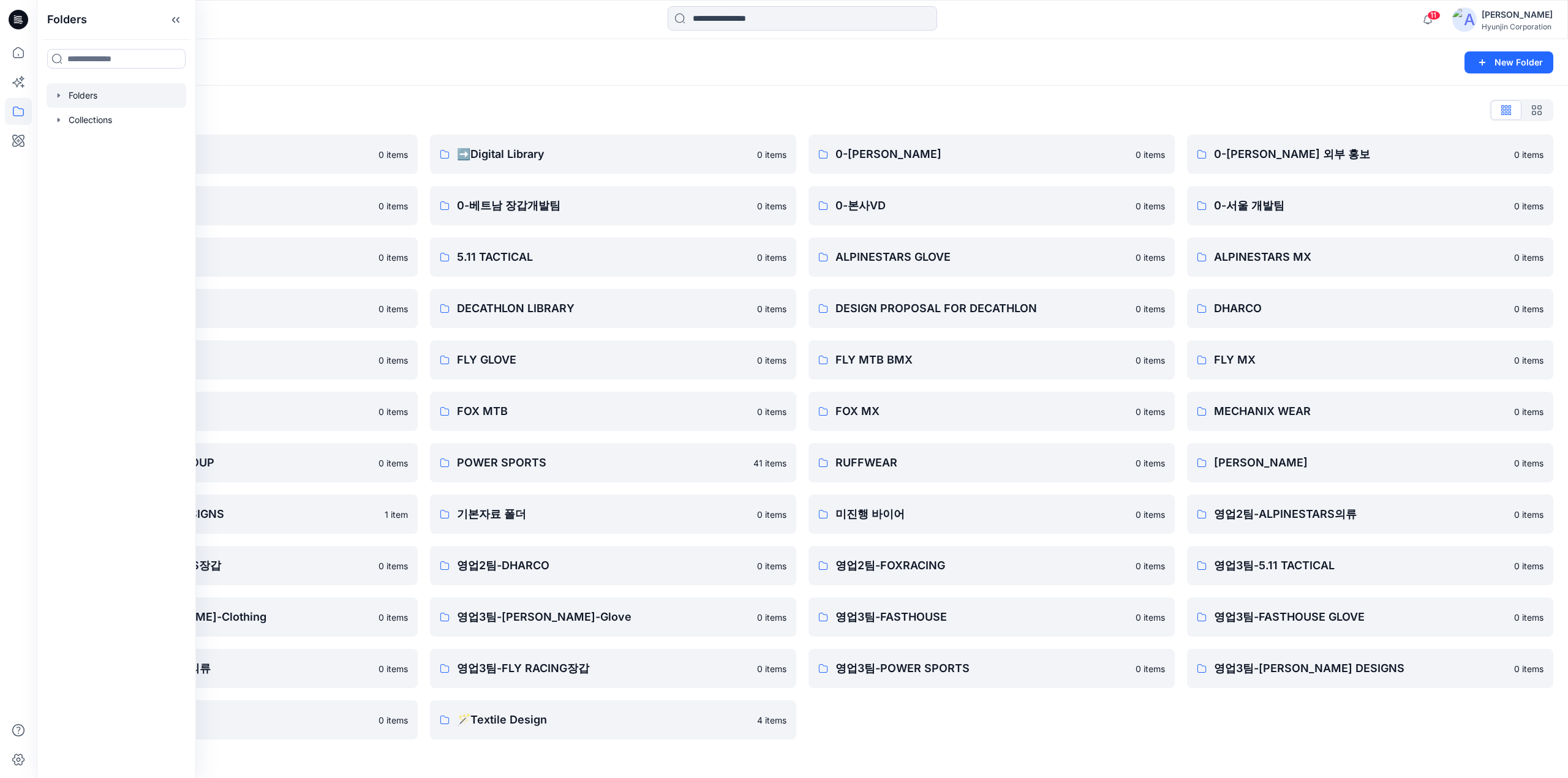
click at [493, 77] on div "Folders New Folder" at bounding box center [802, 62] width 1531 height 46
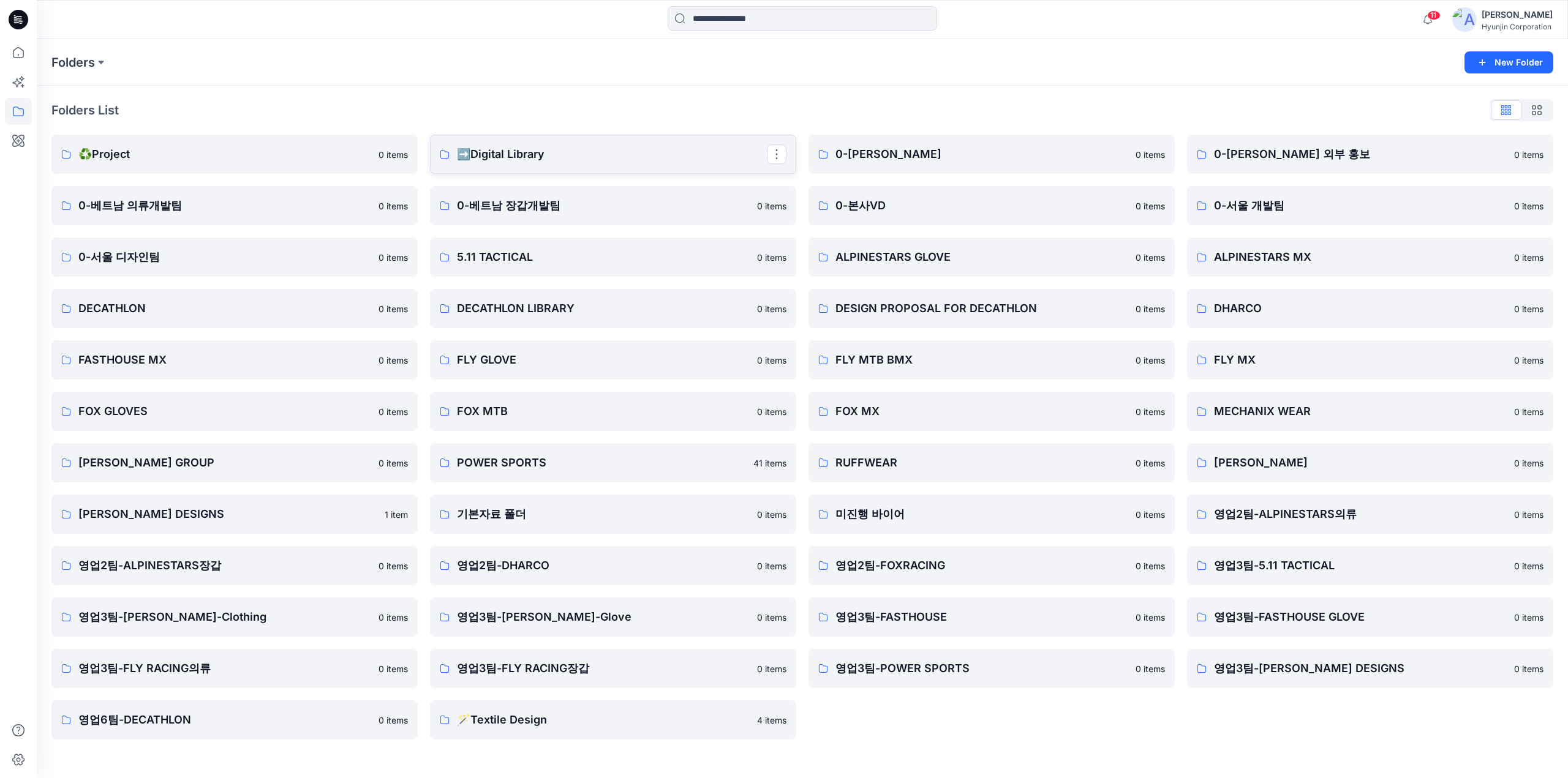
click at [538, 166] on link "➡️Digital Library" at bounding box center [613, 154] width 366 height 39
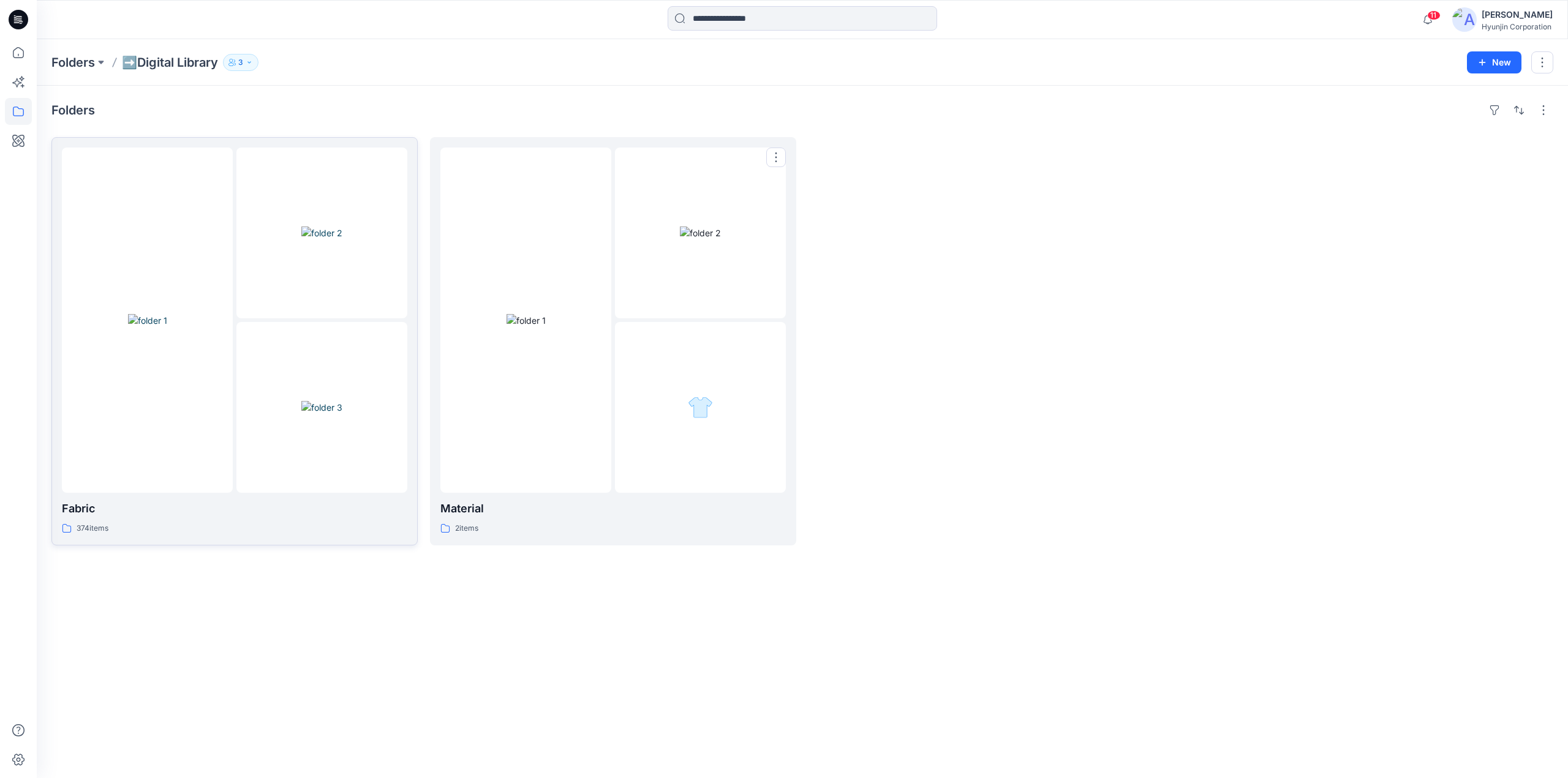
click at [343, 239] on img at bounding box center [322, 233] width 41 height 13
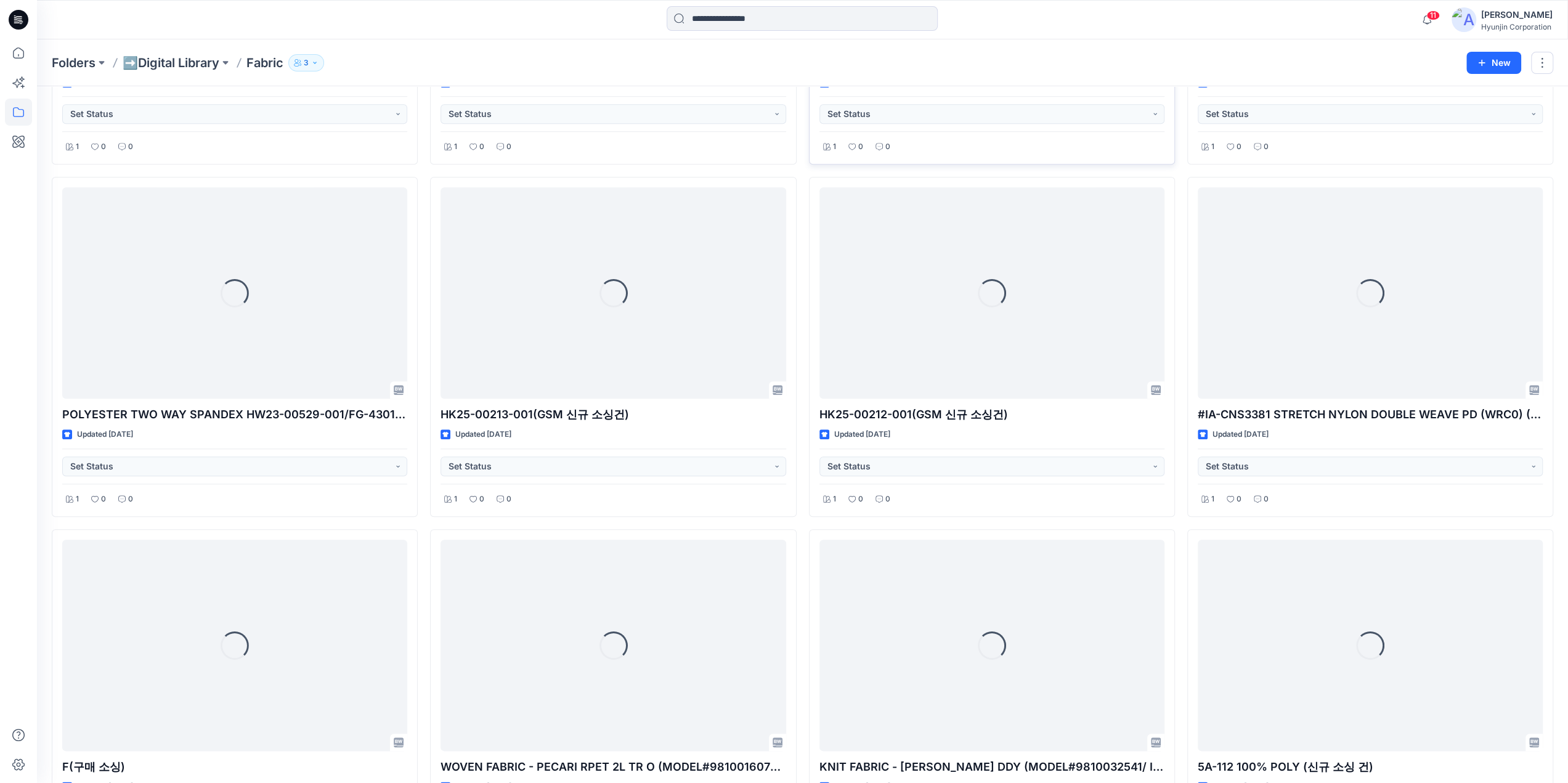
scroll to position [1134, 0]
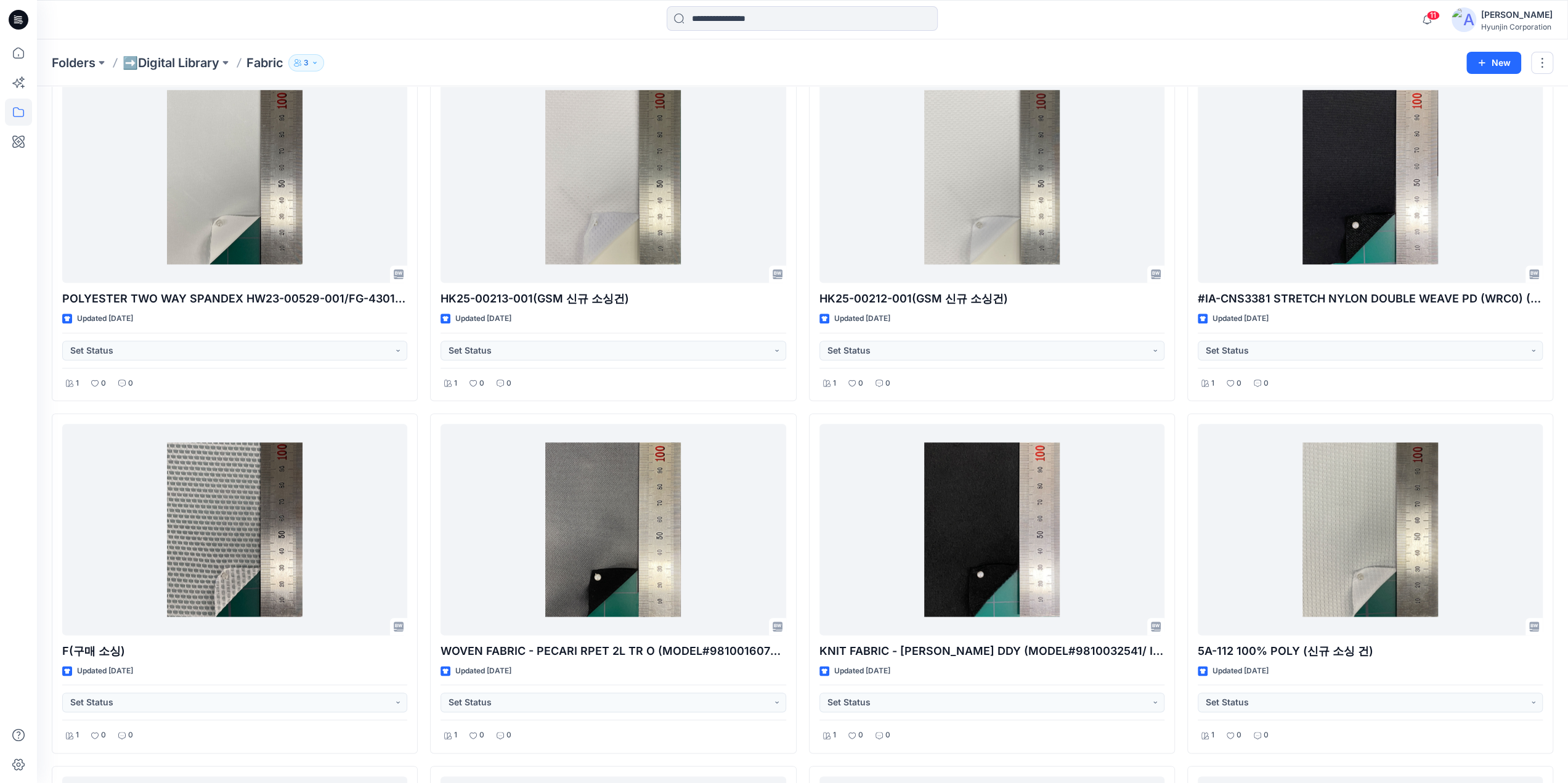
click at [312, 61] on button "3" at bounding box center [306, 63] width 36 height 18
click at [1161, 61] on div "Folders ➡️Digital Library Fabric 3 Folder Access Members Only Hyun Jin Moderato…" at bounding box center [755, 63] width 1405 height 18
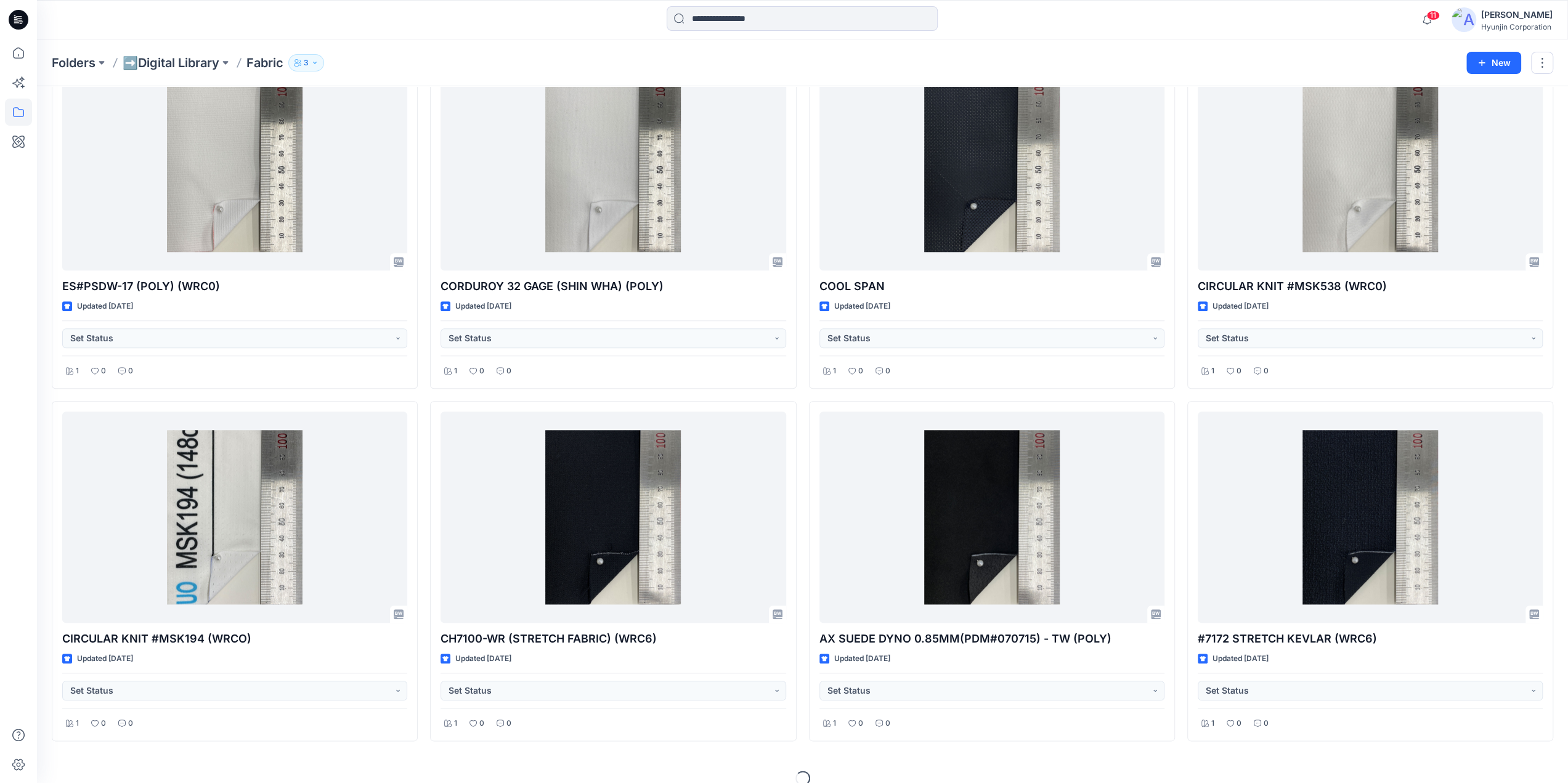
scroll to position [5732, 0]
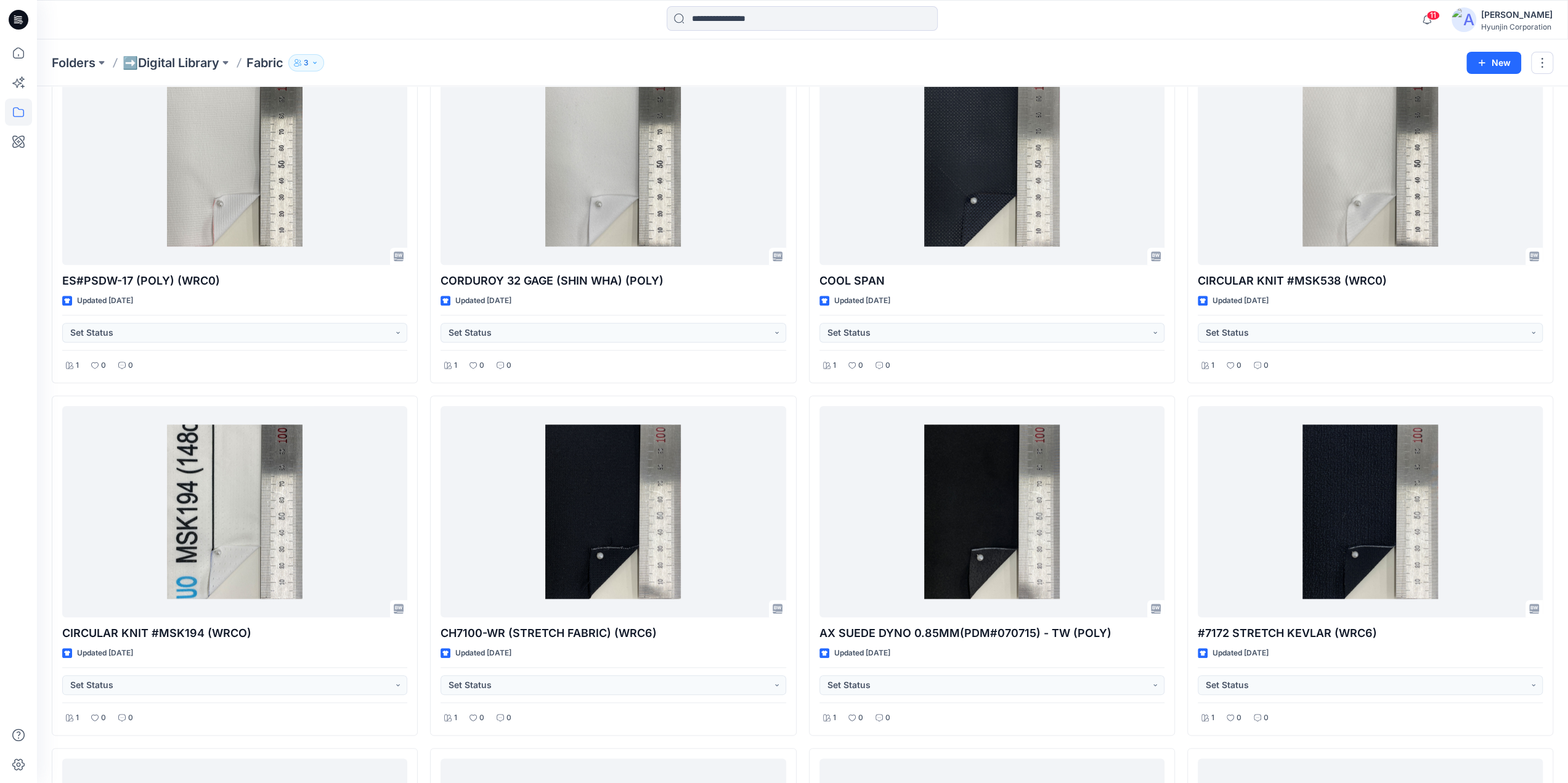
click at [301, 61] on icon "button" at bounding box center [298, 63] width 8 height 8
click at [398, 51] on div "Folders ➡️Digital Library Fabric 3 Folder Access Members Only Hyun Jin Moderato…" at bounding box center [802, 62] width 1530 height 47
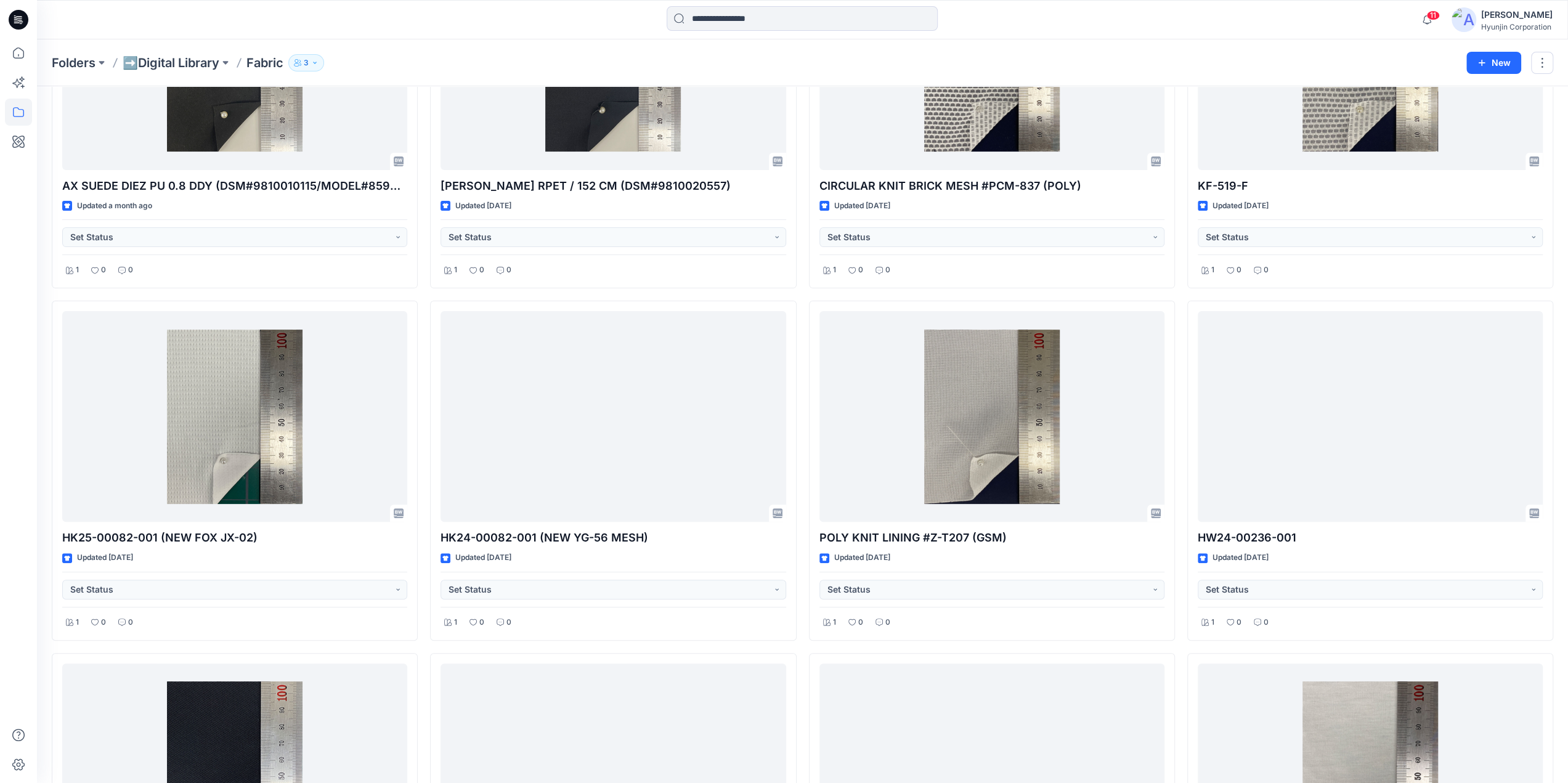
scroll to position [0, 0]
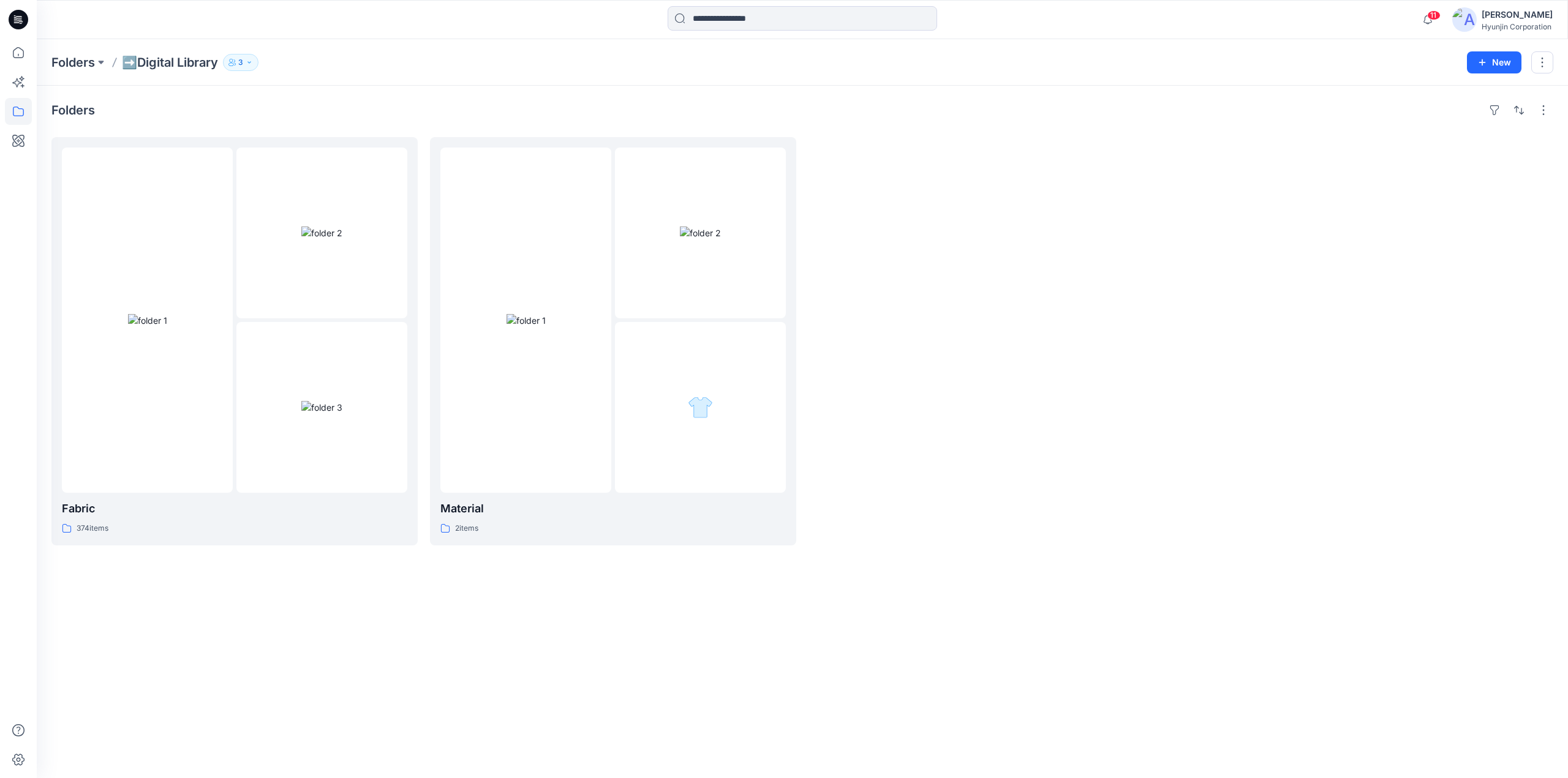
click at [251, 64] on icon "button" at bounding box center [249, 62] width 8 height 8
click at [337, 239] on img at bounding box center [322, 233] width 41 height 13
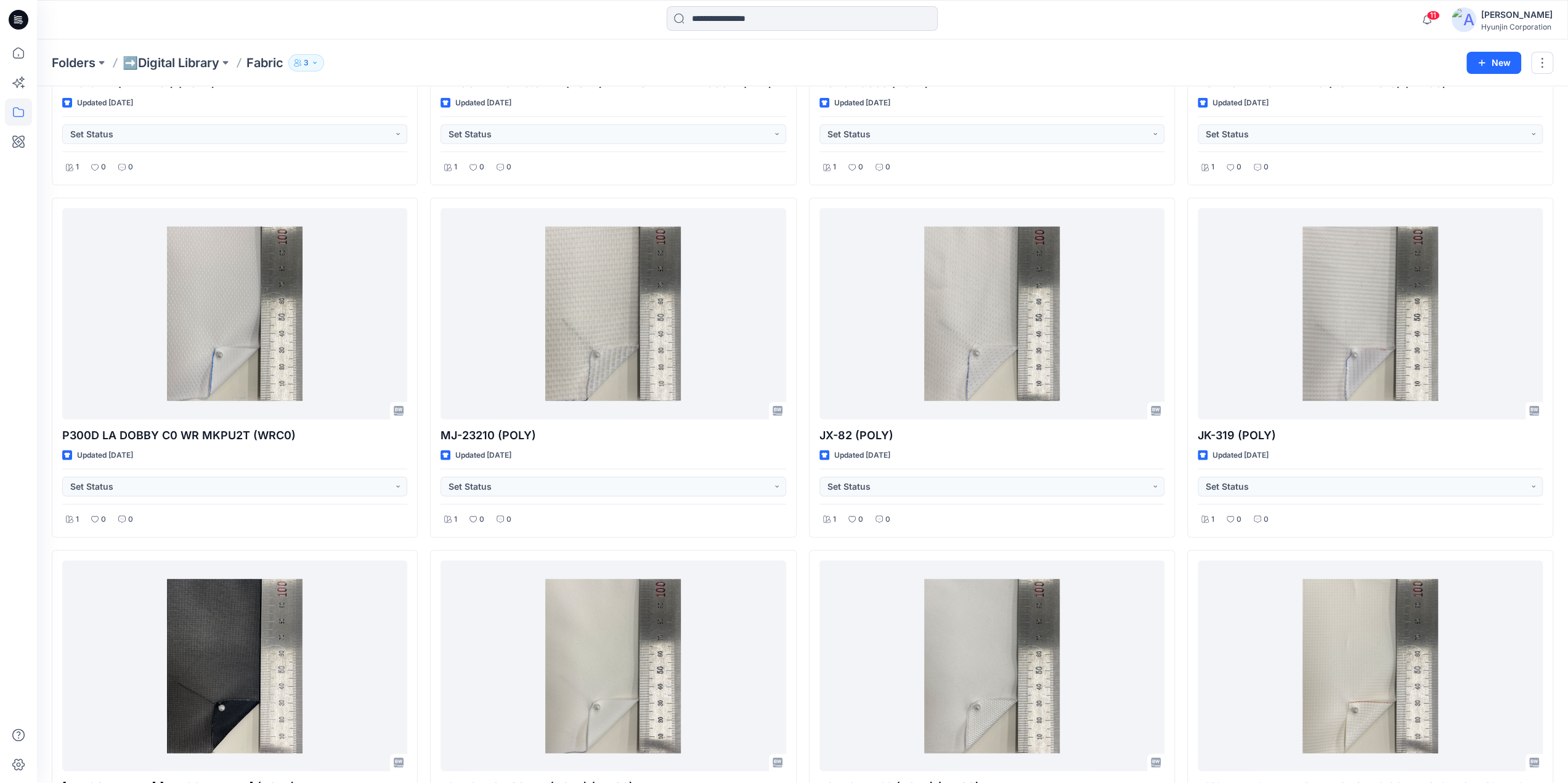
scroll to position [8273, 0]
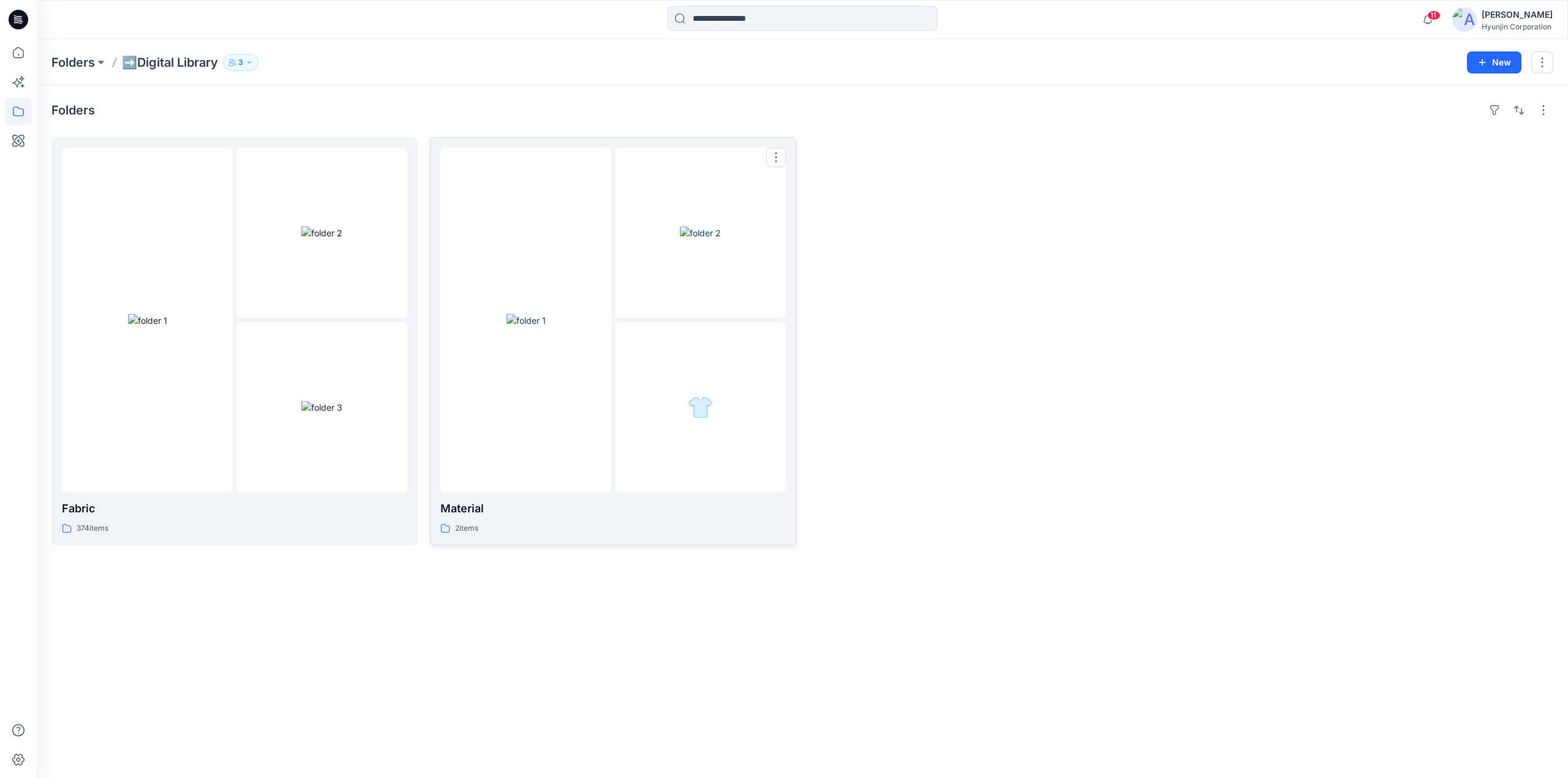
click at [564, 257] on div at bounding box center [525, 320] width 171 height 346
click at [302, 238] on img at bounding box center [322, 233] width 41 height 13
